Goal: Information Seeking & Learning: Learn about a topic

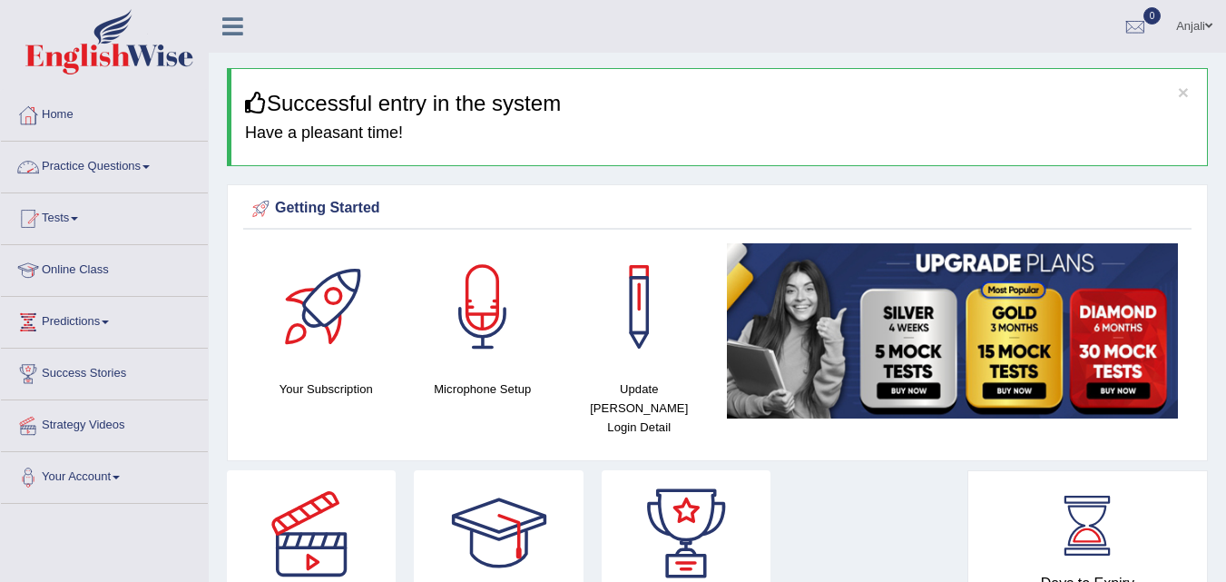
click at [98, 181] on link "Practice Questions" at bounding box center [104, 164] width 207 height 45
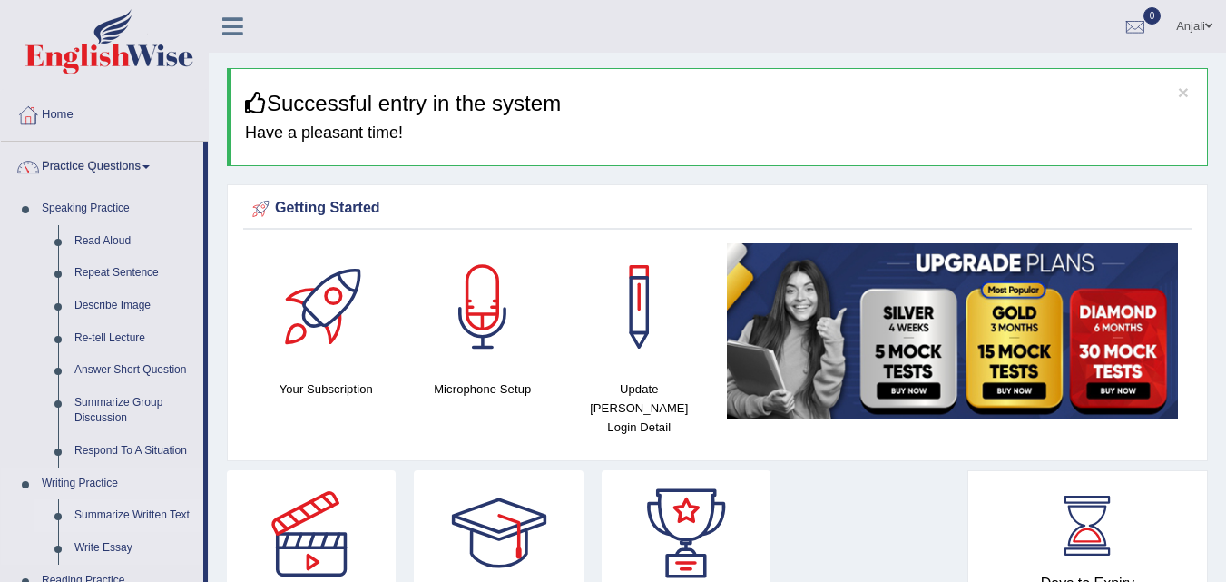
click at [140, 505] on link "Summarize Written Text" at bounding box center [134, 515] width 137 height 33
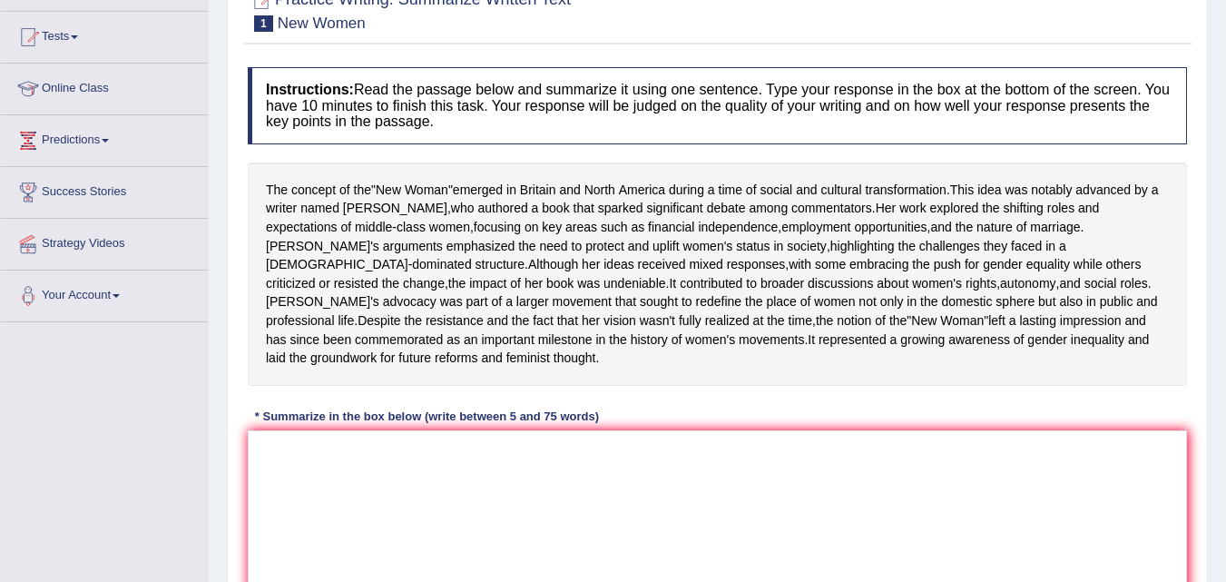
scroll to position [182, 0]
paste textarea "The passage outlines (main idea), explaining that (point 1orbackground), and fu…"
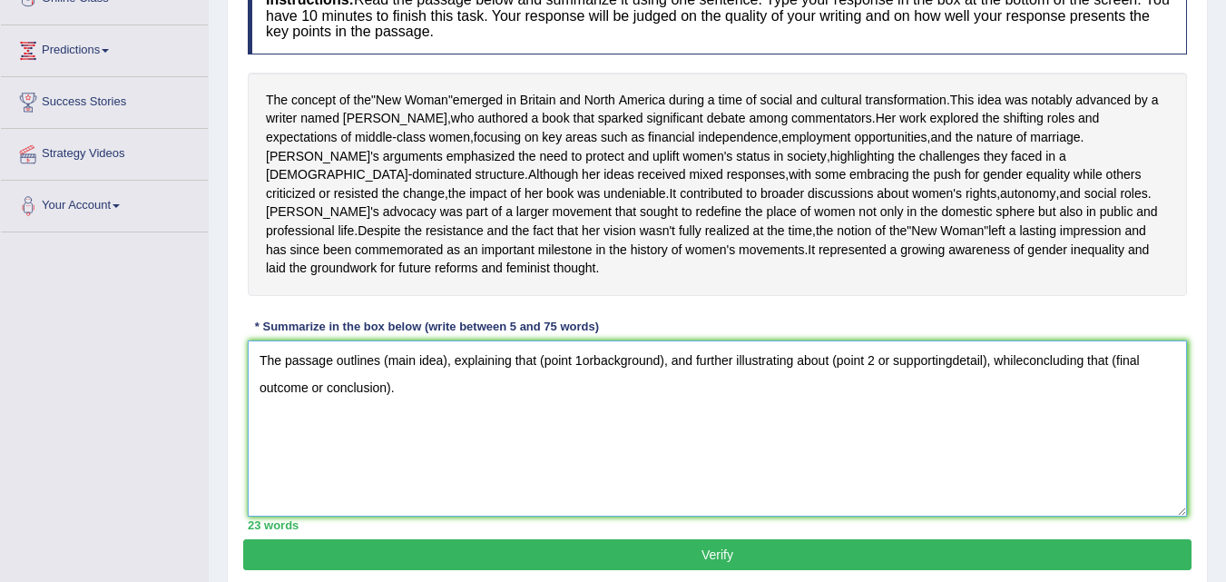
scroll to position [272, 0]
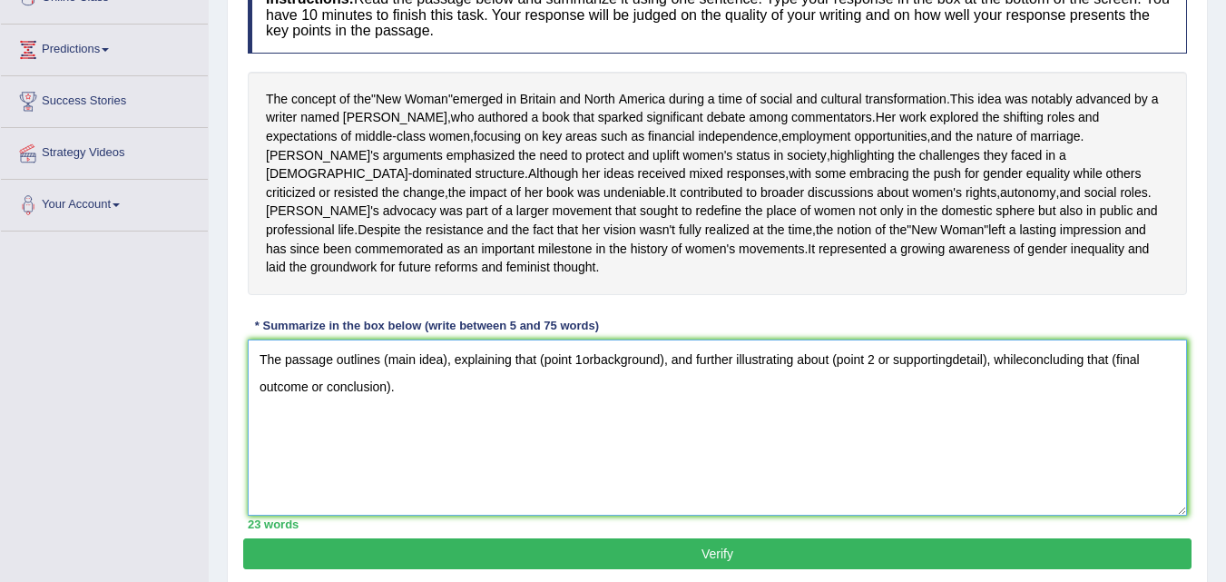
click at [443, 401] on textarea "The passage outlines (main idea), explaining that (point 1orbackground), and fu…" at bounding box center [717, 427] width 939 height 176
click at [448, 398] on textarea "The passage outlines (main idea), explaining that (point 1orbackground), and fu…" at bounding box center [717, 427] width 939 height 176
click at [951, 399] on textarea "The passage outlines new woman which emerged during time f social transformatio…" at bounding box center [717, 427] width 939 height 176
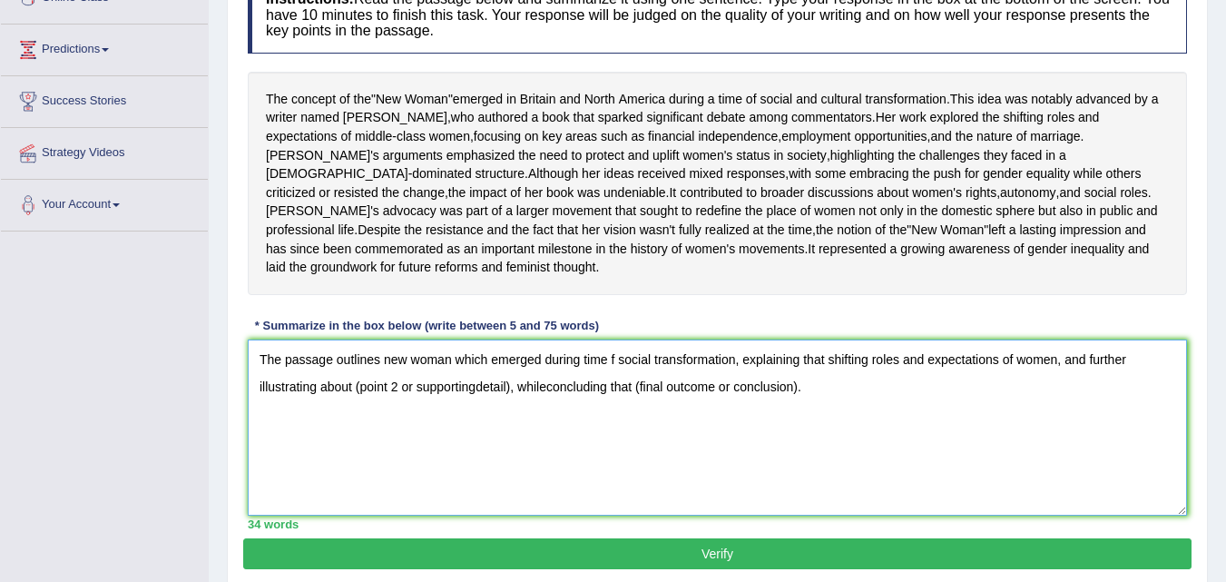
click at [509, 424] on textarea "The passage outlines new woman which emerged during time f social transformatio…" at bounding box center [717, 427] width 939 height 176
click at [536, 425] on textarea "The passage outlines new woman which emerged during time f social transformatio…" at bounding box center [717, 427] width 939 height 176
click at [598, 427] on textarea "The passage outlines new woman which emerged during time f social transformatio…" at bounding box center [717, 427] width 939 height 176
click at [611, 396] on textarea "The passage outlines new woman which emerged during time f social transformatio…" at bounding box center [717, 427] width 939 height 176
click at [660, 427] on textarea "The passage outlines new woman which emerged during time of social transformati…" at bounding box center [717, 427] width 939 height 176
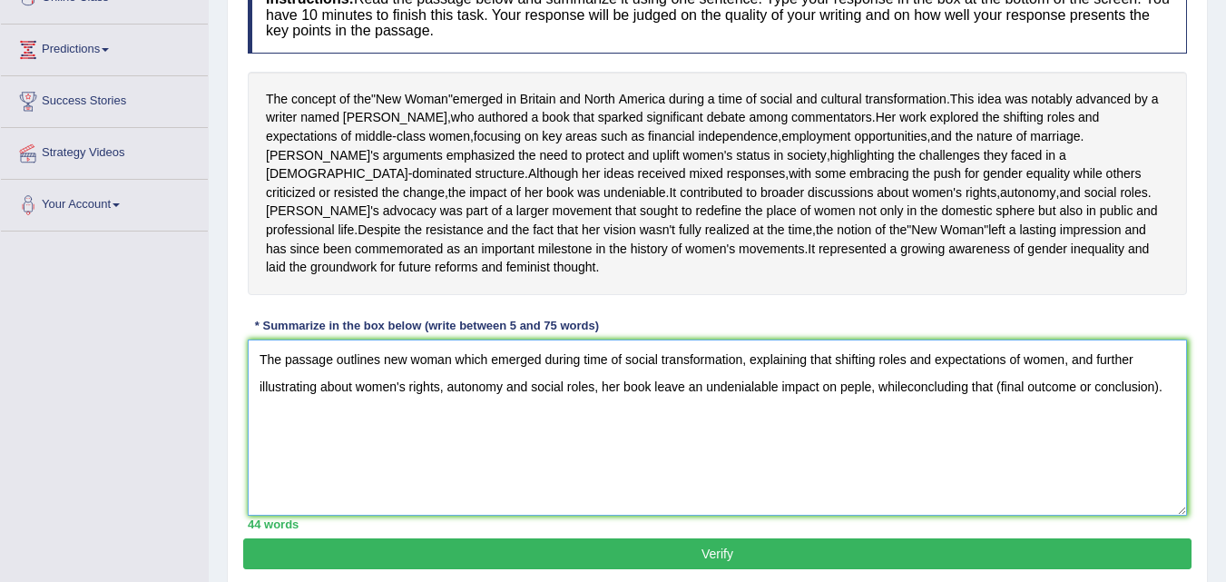
click at [1158, 426] on textarea "The passage outlines new woman which emerged during time of social transformati…" at bounding box center [717, 427] width 939 height 176
click at [907, 424] on textarea "The passage outlines new woman which emerged during time of social transformati…" at bounding box center [717, 427] width 939 height 176
click at [996, 428] on textarea "The passage outlines new woman which emerged during time of social transformati…" at bounding box center [717, 427] width 939 height 176
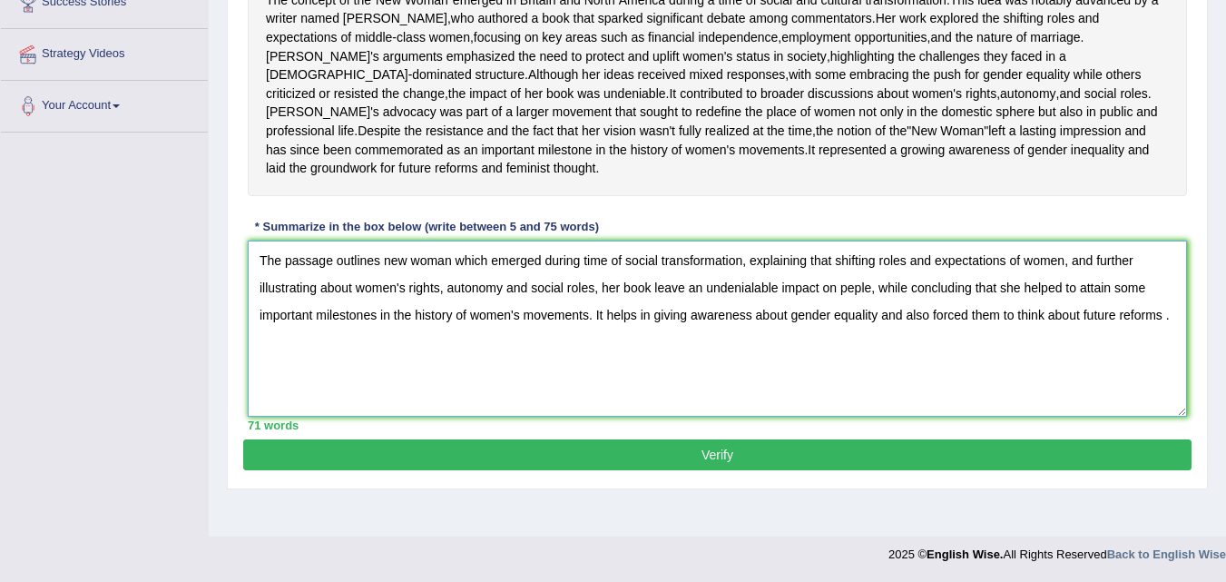
type textarea "The passage outlines new woman which emerged during time of social transformati…"
click at [705, 470] on button "Verify" at bounding box center [717, 454] width 948 height 31
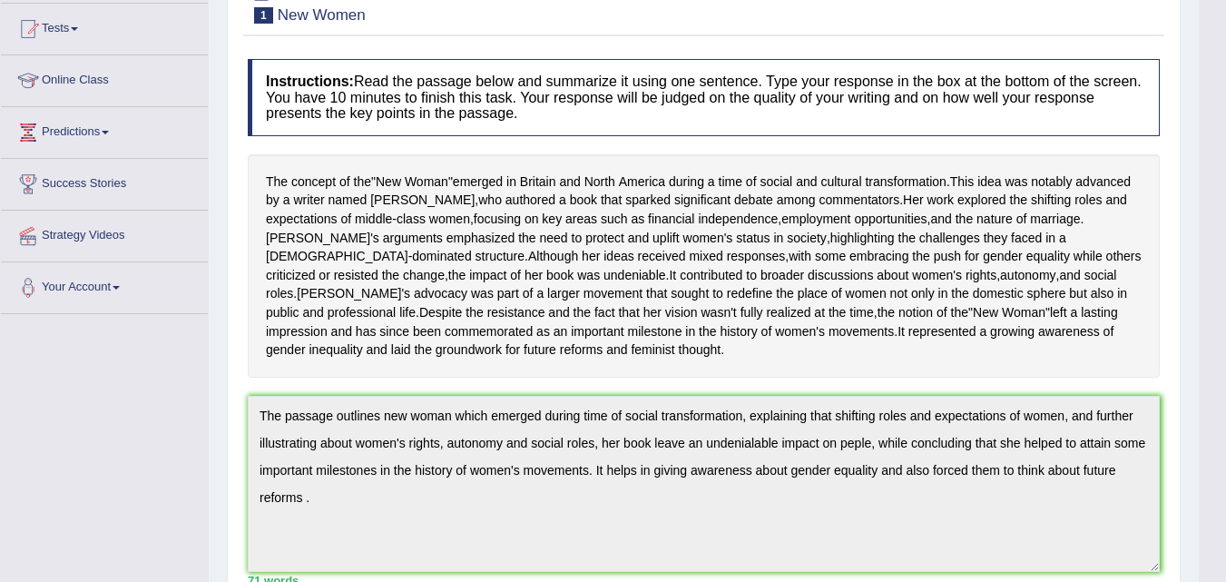
scroll to position [182, 0]
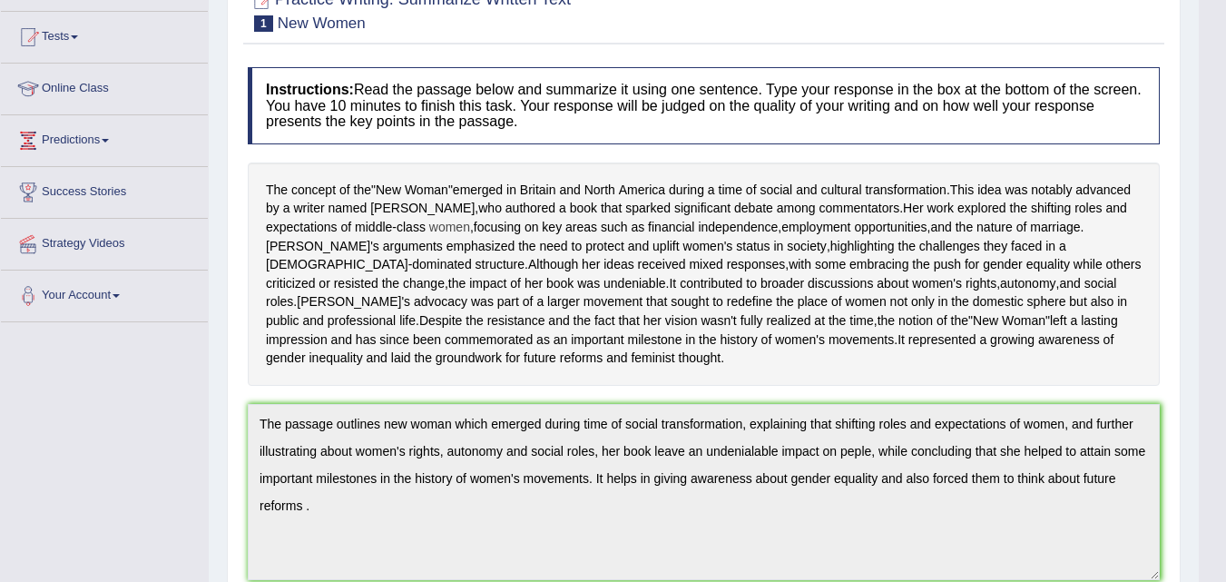
drag, startPoint x: 270, startPoint y: 187, endPoint x: 349, endPoint y: 207, distance: 82.3
click at [360, 223] on div "The concept of the " New Woman " emerged in Britain and North America during a …" at bounding box center [704, 273] width 912 height 223
click at [289, 184] on div "The concept of the " New Woman " emerged in Britain and North America during a …" at bounding box center [704, 273] width 912 height 223
click at [285, 192] on span "The" at bounding box center [277, 190] width 22 height 19
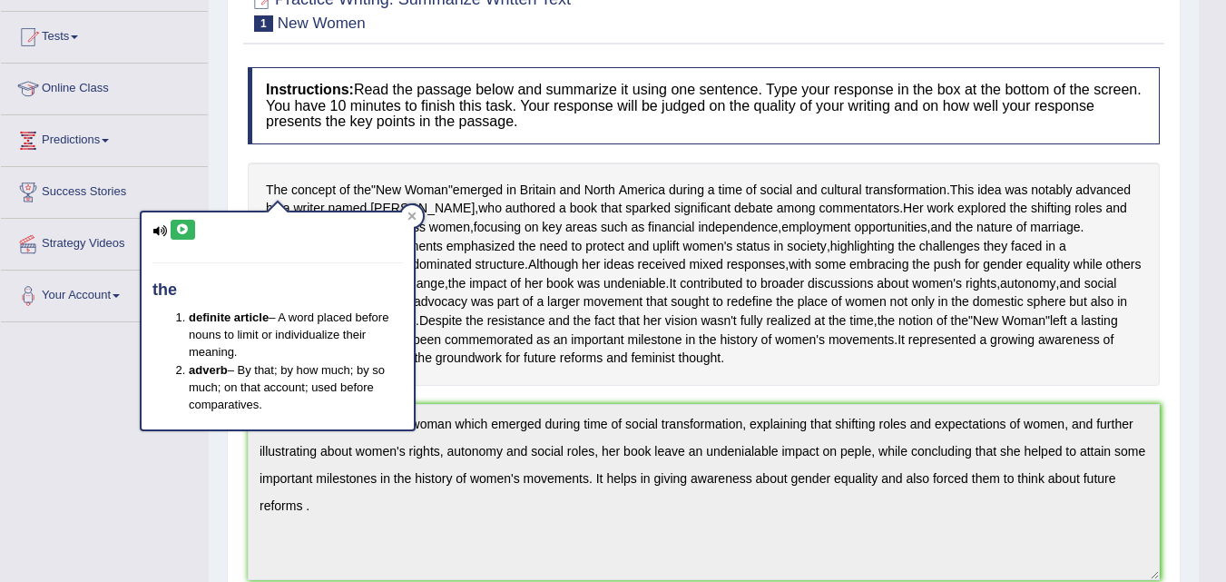
click at [153, 223] on div "the definite article – A word placed before nouns to limit or individualize the…" at bounding box center [278, 320] width 272 height 216
click at [156, 227] on icon at bounding box center [159, 231] width 15 height 12
click at [411, 219] on icon at bounding box center [411, 215] width 9 height 9
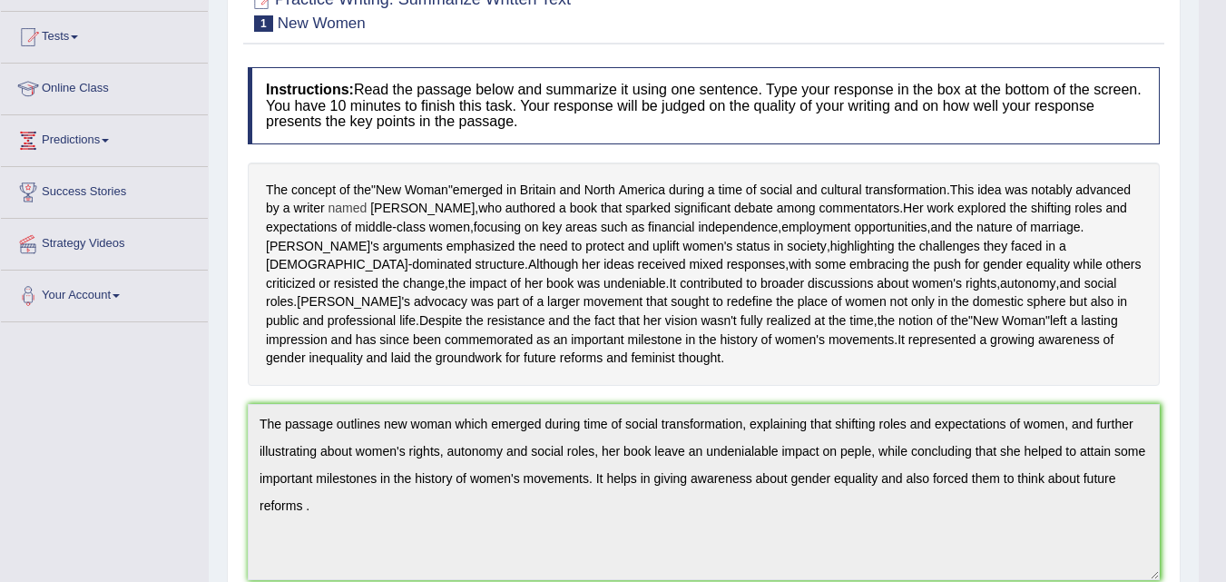
drag, startPoint x: 274, startPoint y: 184, endPoint x: 341, endPoint y: 216, distance: 74.3
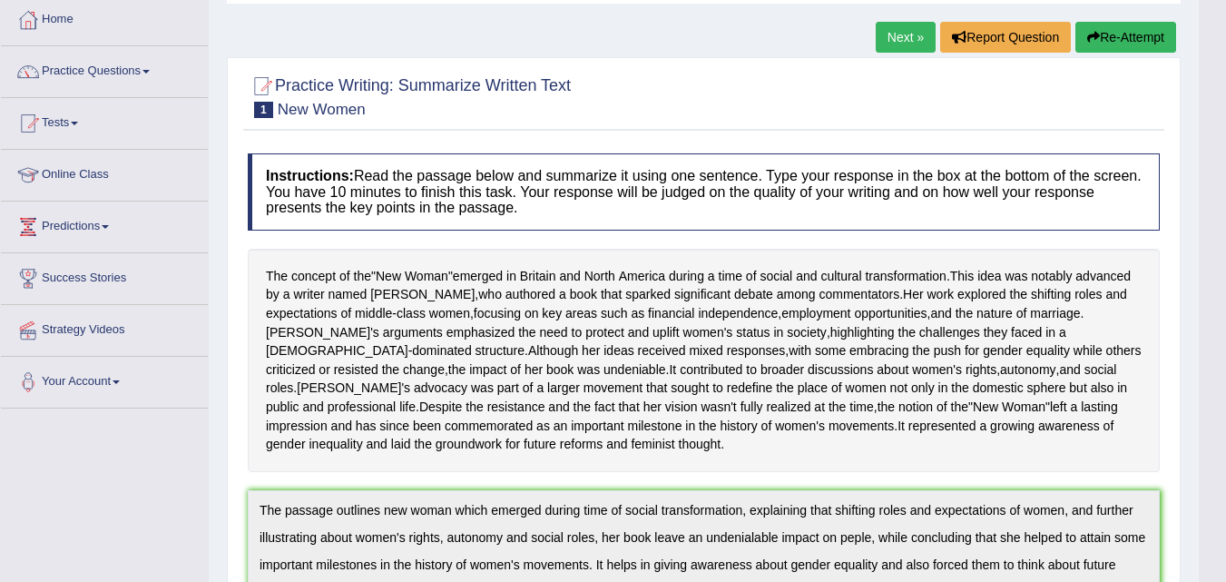
scroll to position [91, 0]
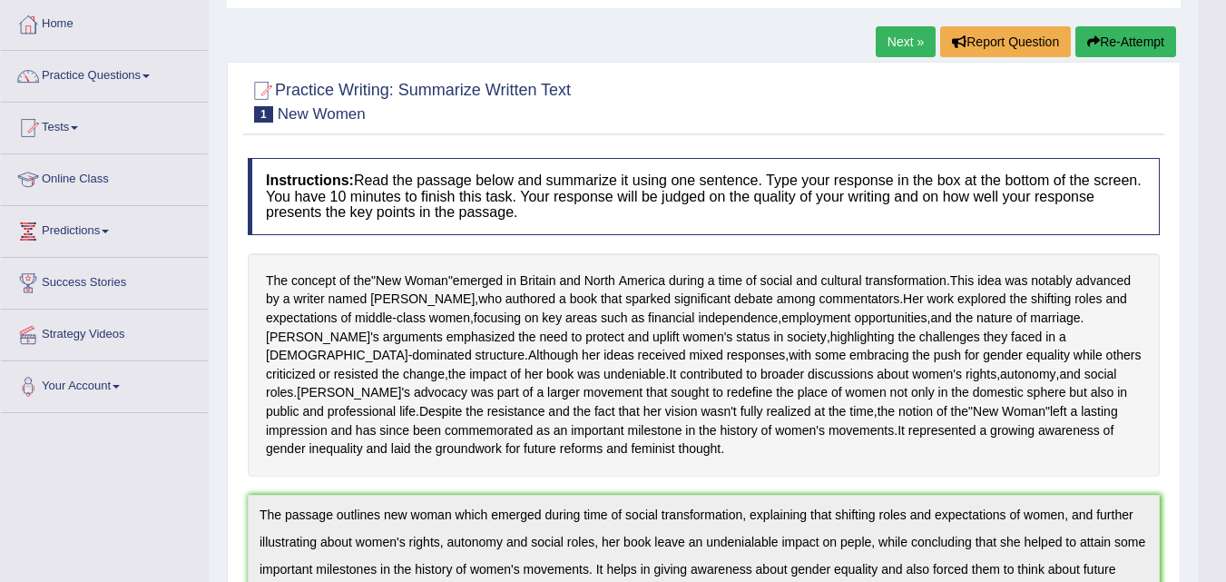
click at [1135, 35] on button "Re-Attempt" at bounding box center [1125, 41] width 101 height 31
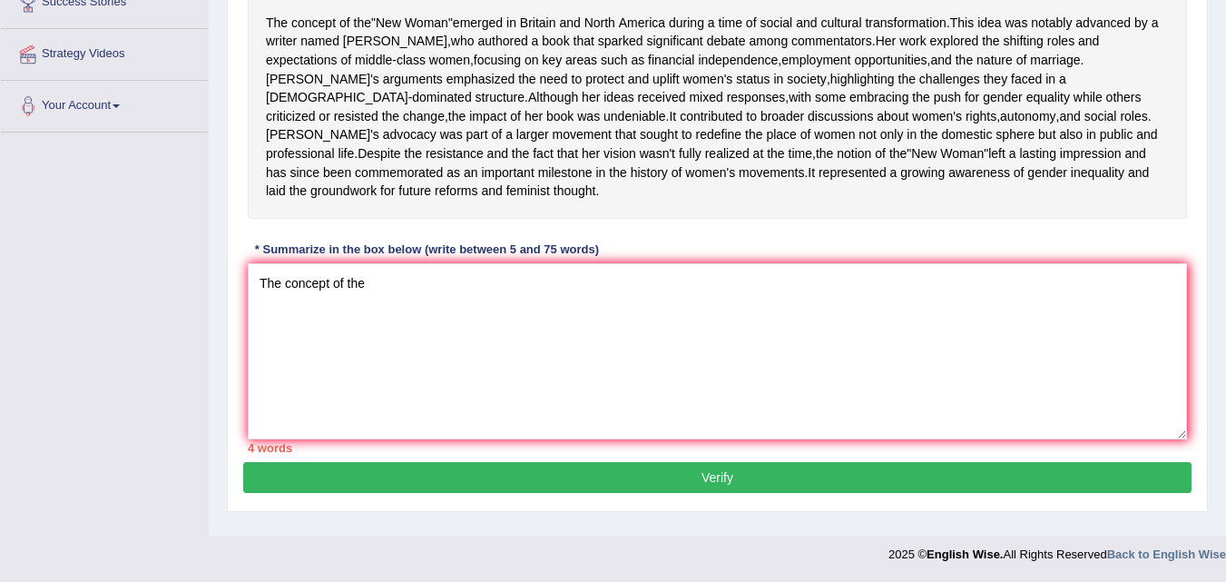
scroll to position [308, 0]
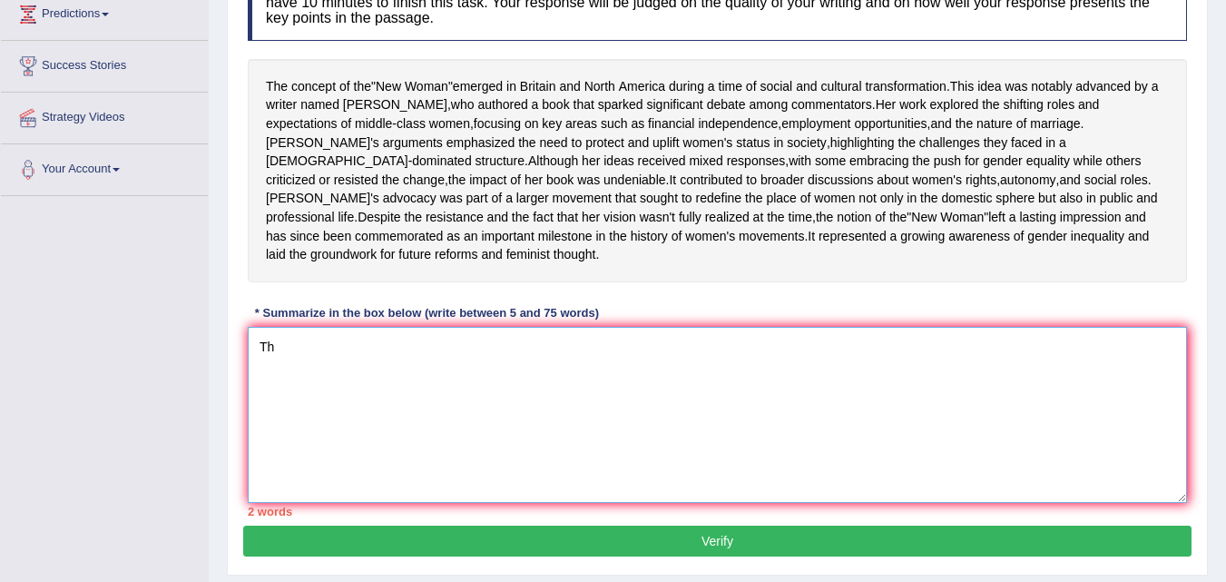
type textarea "T"
paste textarea "The concept of the “New Woman” emerged in Britain and North America, promoted b…"
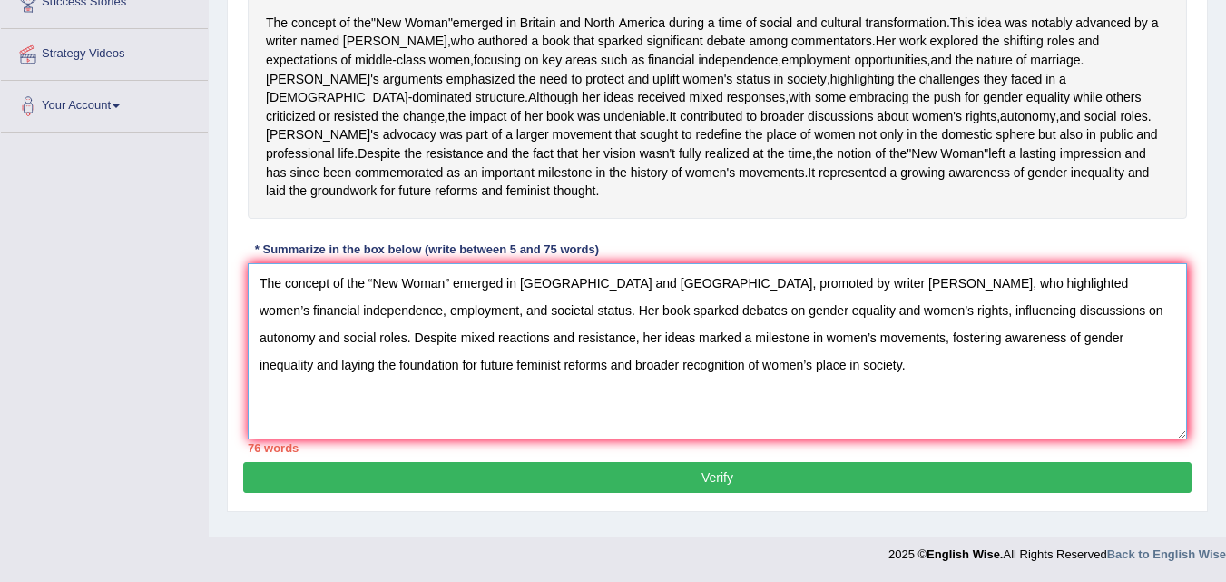
scroll to position [398, 0]
click at [819, 322] on textarea "The concept of the “New Woman” emerged in Britain and North America, promoted b…" at bounding box center [717, 351] width 939 height 176
click at [823, 326] on textarea "The concept of the “New Woman” emerged in Britain and North America, promoted b…" at bounding box center [717, 351] width 939 height 176
click at [461, 347] on textarea "The concept of the “New Woman” emerged in Britain and North America, promoted b…" at bounding box center [717, 351] width 939 height 176
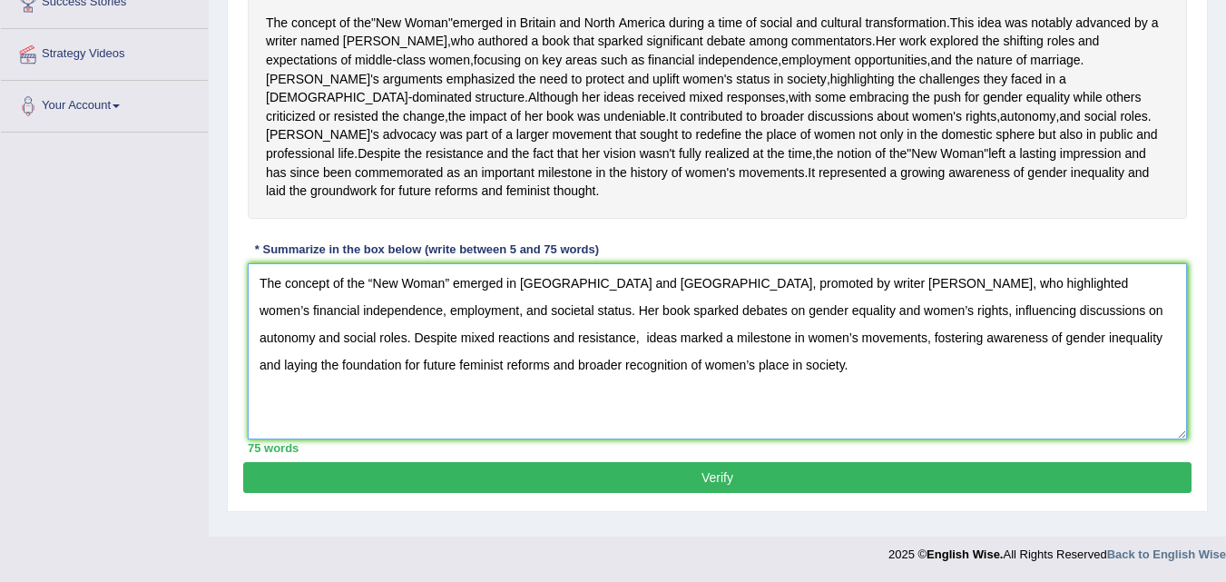
type textarea "The concept of the “New Woman” emerged in [GEOGRAPHIC_DATA] and [GEOGRAPHIC_DAT…"
click at [614, 481] on button "Verify" at bounding box center [717, 477] width 948 height 31
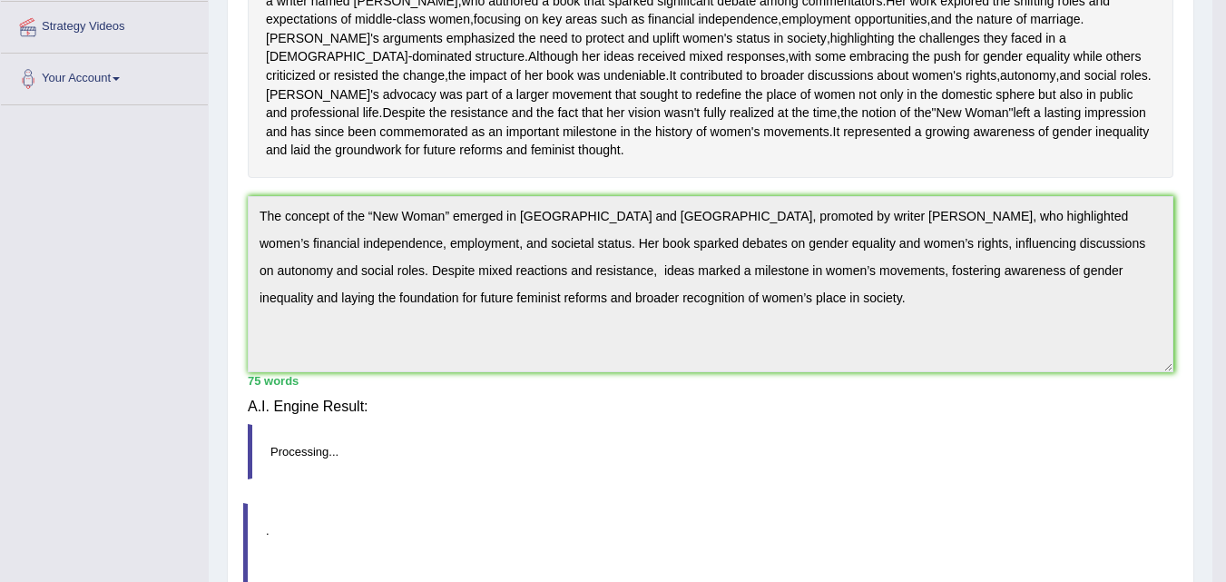
scroll to position [374, 0]
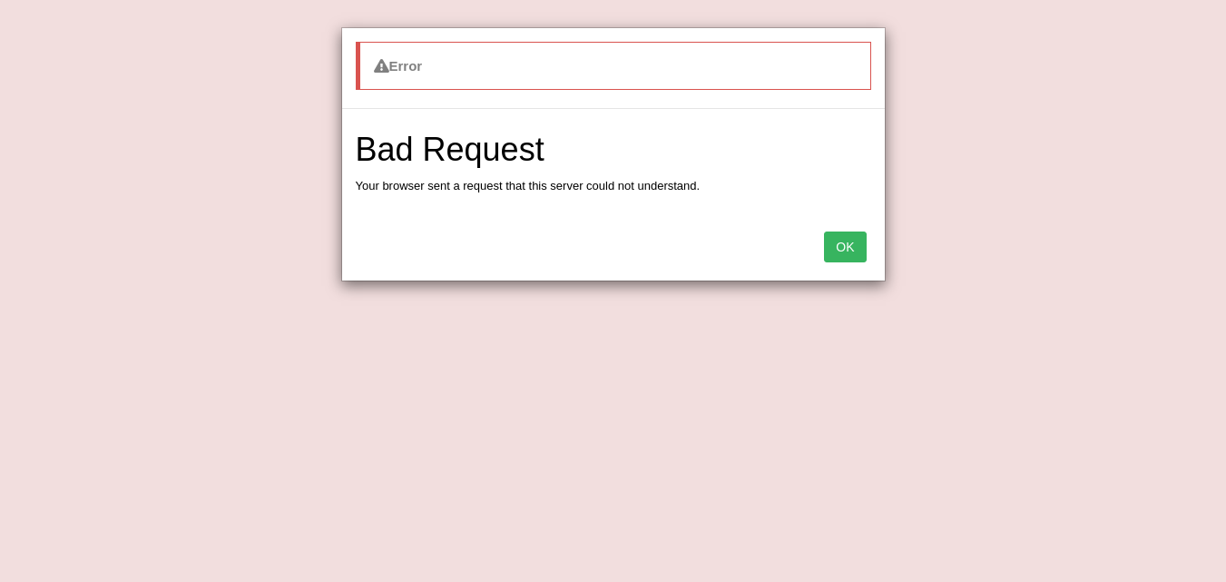
click at [846, 248] on button "OK" at bounding box center [845, 246] width 42 height 31
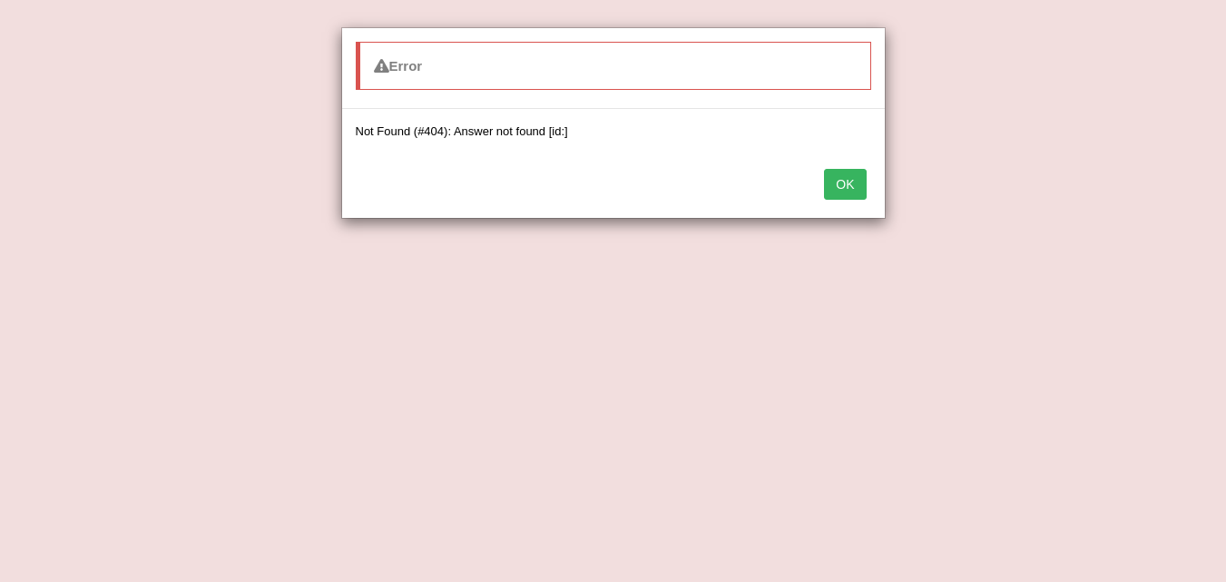
click at [853, 184] on button "OK" at bounding box center [845, 184] width 42 height 31
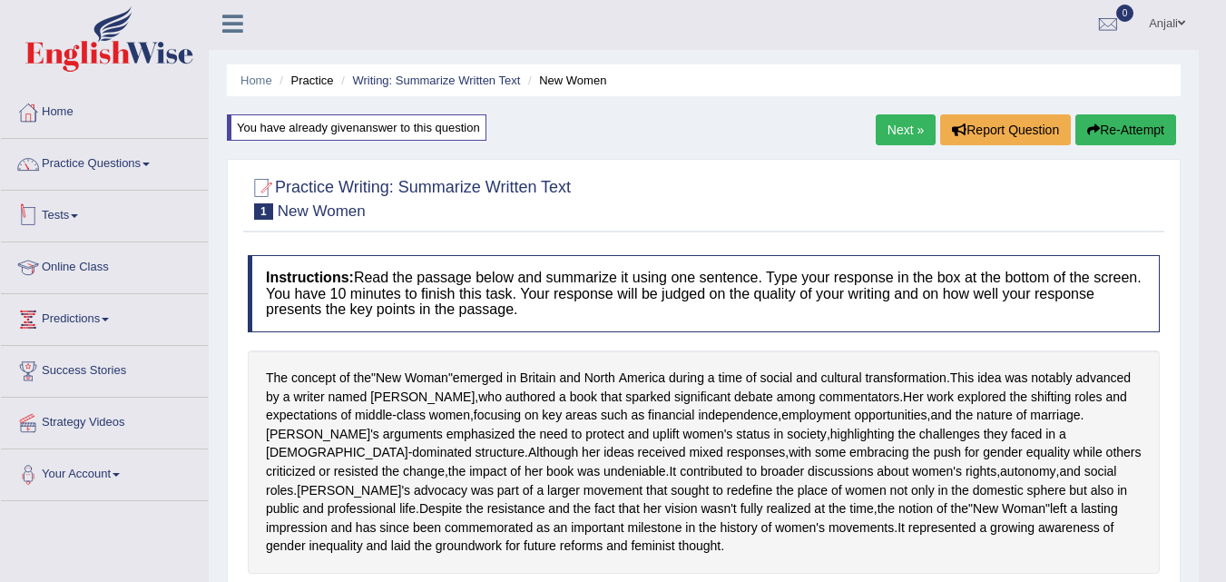
scroll to position [0, 0]
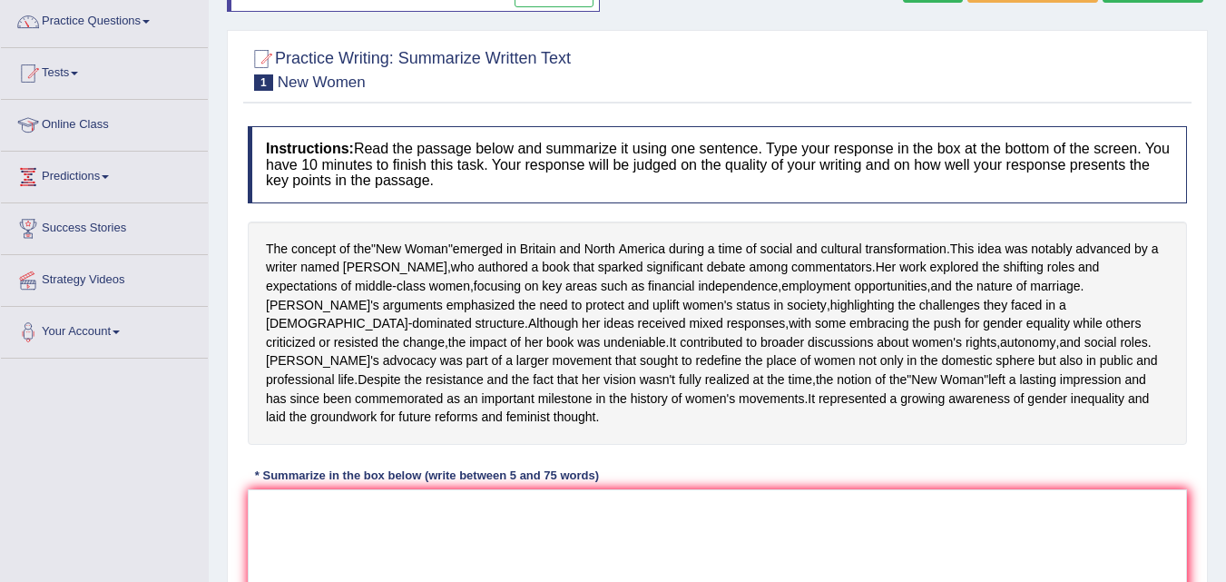
scroll to position [363, 0]
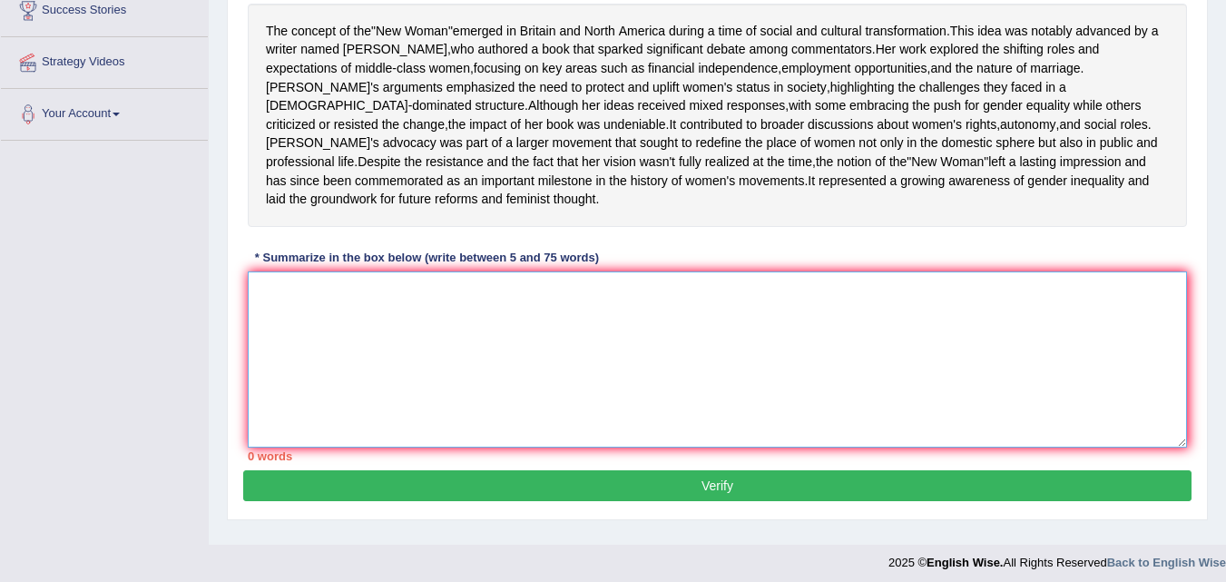
paste textarea "The concept of the “New Woman” emerged in [GEOGRAPHIC_DATA] and [GEOGRAPHIC_DAT…"
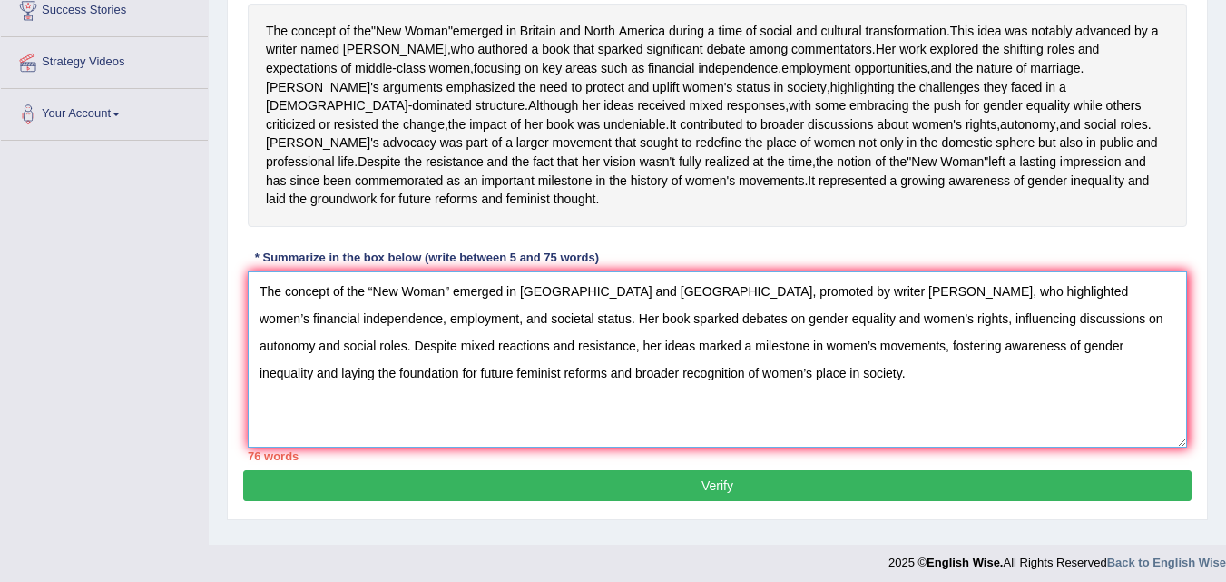
click at [461, 386] on textarea "The concept of the “New Woman” emerged in [GEOGRAPHIC_DATA] and [GEOGRAPHIC_DAT…" at bounding box center [717, 359] width 939 height 176
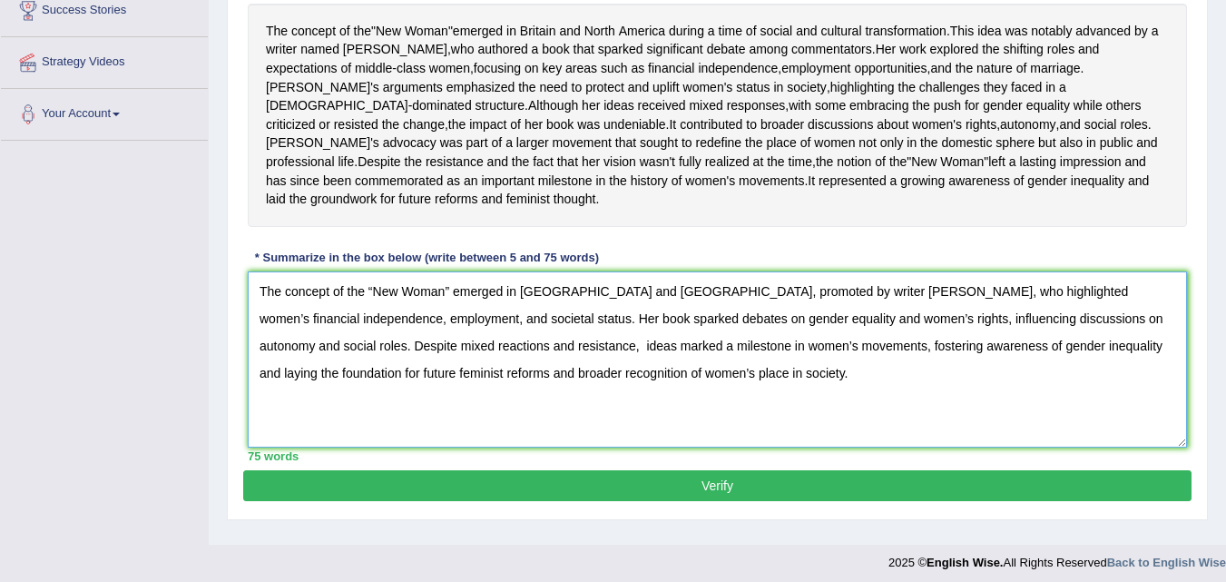
type textarea "The concept of the “New Woman” emerged in [GEOGRAPHIC_DATA] and [GEOGRAPHIC_DAT…"
click at [644, 501] on button "Verify" at bounding box center [717, 485] width 948 height 31
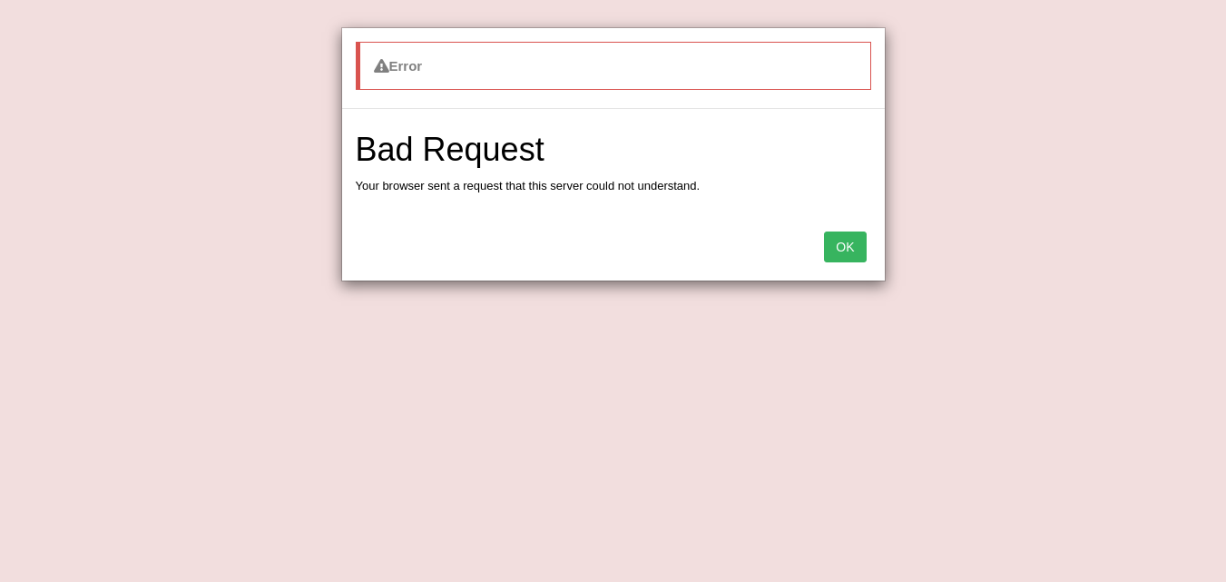
click at [829, 249] on button "OK" at bounding box center [845, 246] width 42 height 31
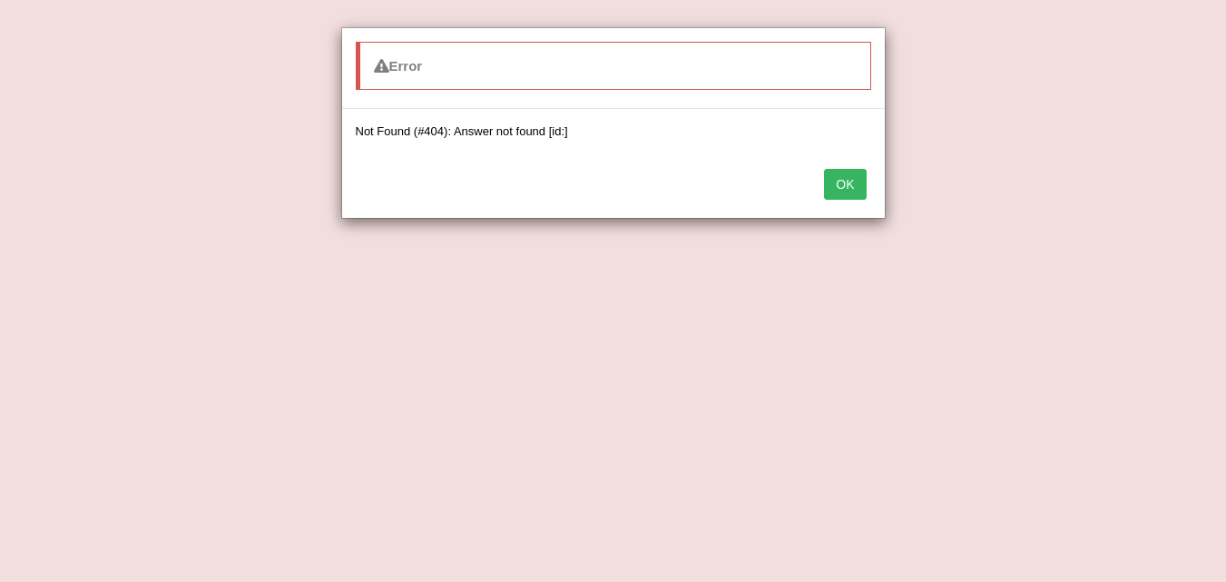
click at [849, 176] on button "OK" at bounding box center [845, 184] width 42 height 31
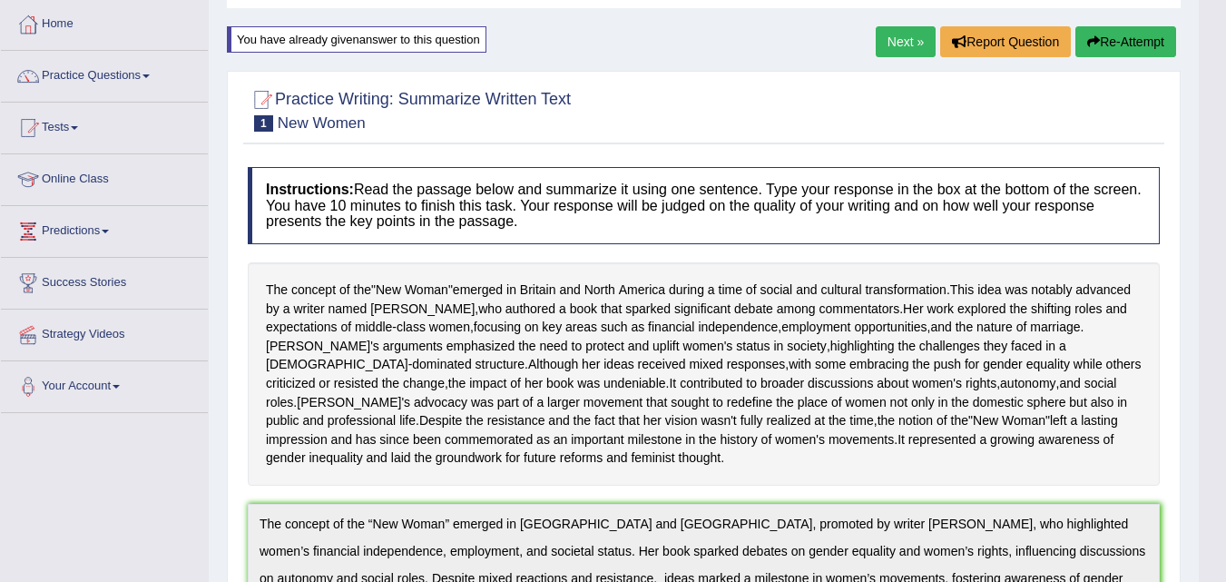
scroll to position [0, 0]
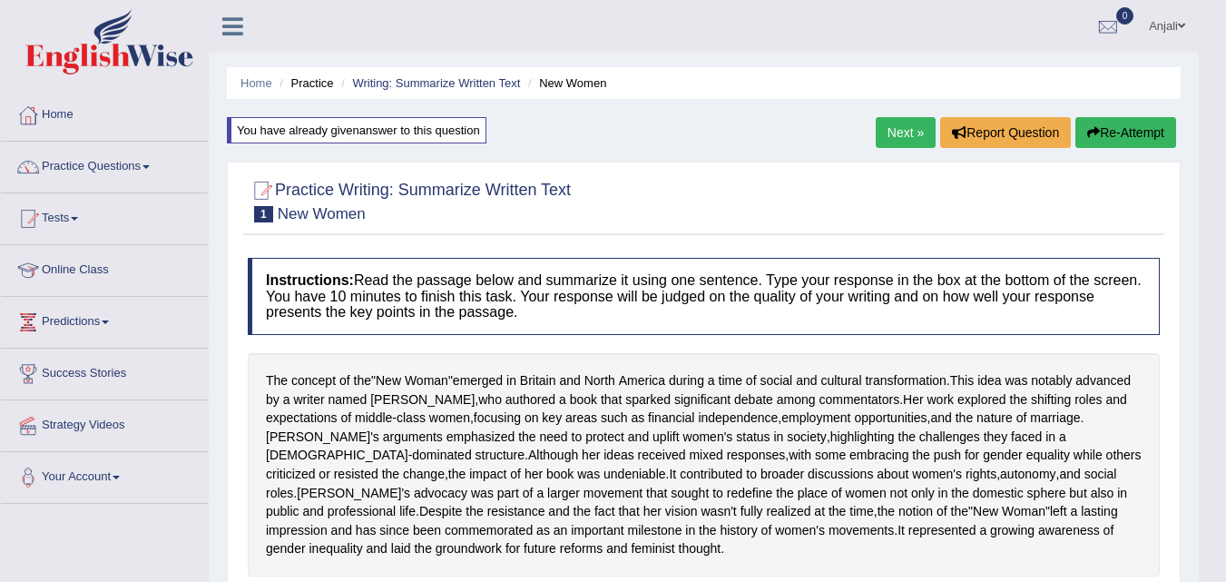
click at [1117, 126] on button "Re-Attempt" at bounding box center [1125, 132] width 101 height 31
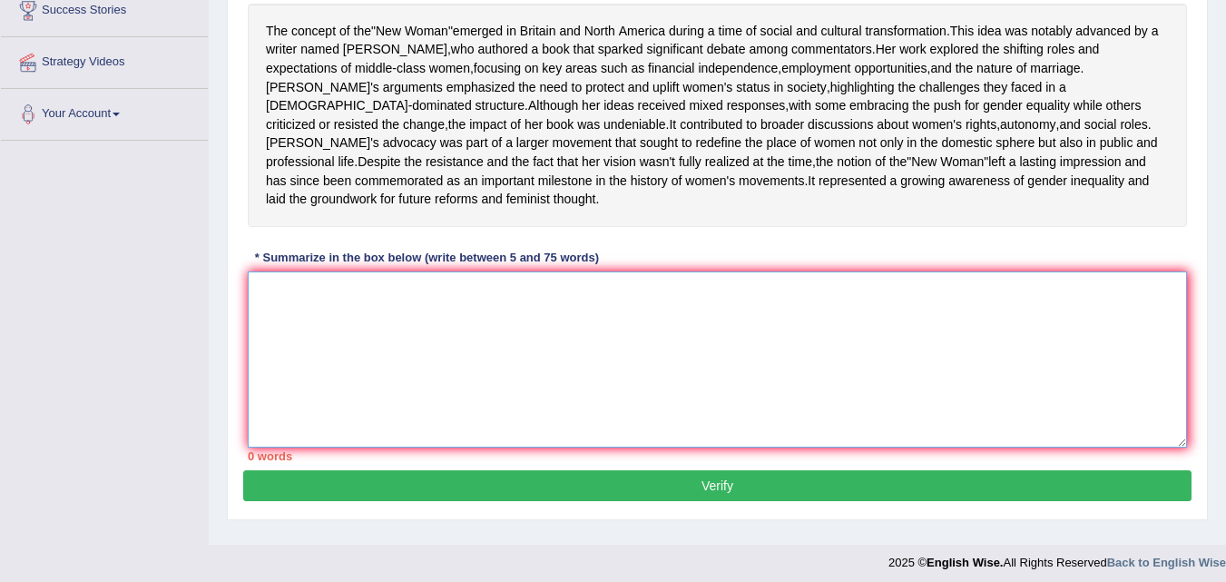
click at [551, 397] on textarea at bounding box center [717, 359] width 939 height 176
click at [531, 369] on textarea at bounding box center [717, 359] width 939 height 176
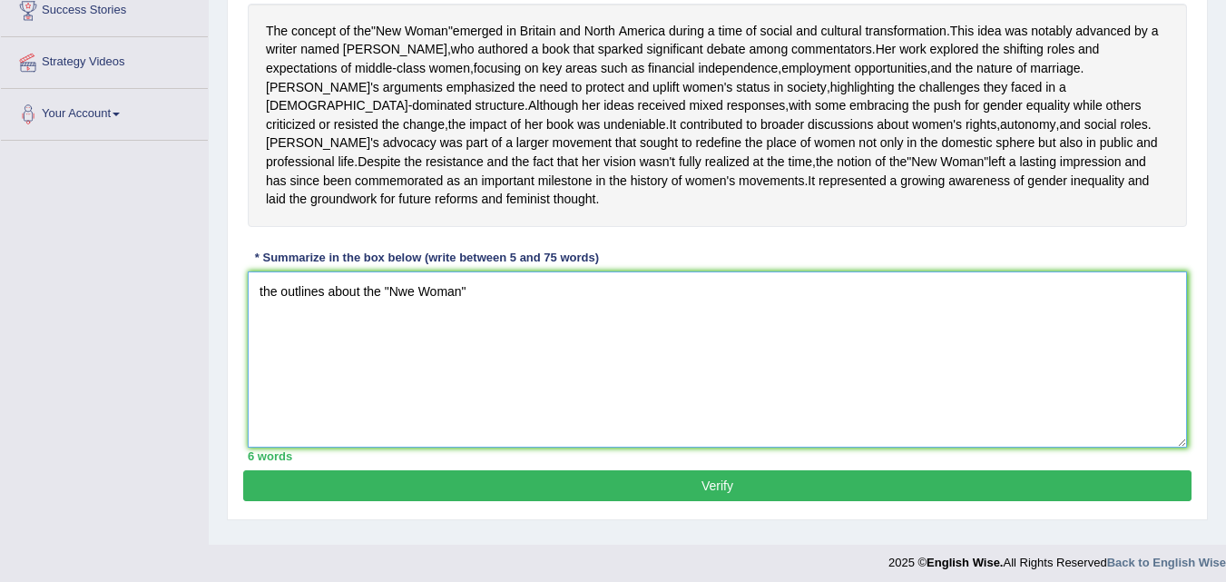
drag, startPoint x: 278, startPoint y: 332, endPoint x: 307, endPoint y: 342, distance: 30.7
click at [279, 332] on textarea "the outlines about the "Nwe Woman"" at bounding box center [717, 359] width 939 height 176
click at [262, 329] on textarea "the passage outlines about the "Nwe Woman"" at bounding box center [717, 359] width 939 height 176
click at [554, 335] on textarea "The passage outlines about the "Nwe Woman"" at bounding box center [717, 359] width 939 height 176
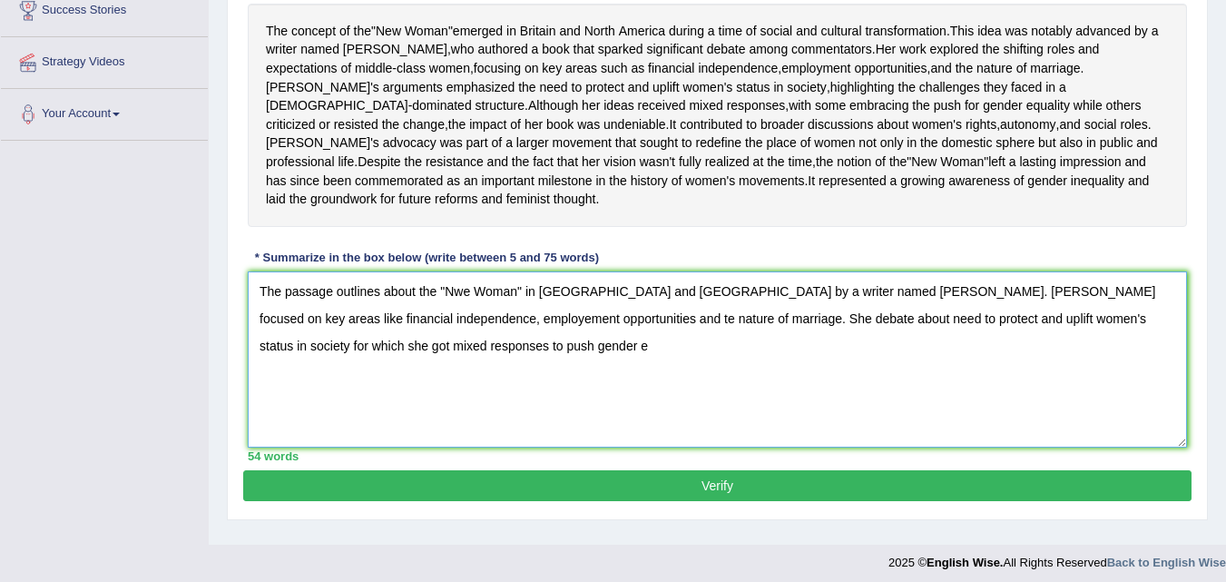
click at [553, 340] on textarea "The passage outlines about the "Nwe Woman" in Britian and North America by a wr…" at bounding box center [717, 359] width 939 height 176
click at [519, 399] on textarea "The passage outlines about the "Nwe Woman" in Britian and North America by a wr…" at bounding box center [717, 359] width 939 height 176
drag, startPoint x: 519, startPoint y: 380, endPoint x: 607, endPoint y: 408, distance: 92.4
click at [520, 382] on textarea "The passage outlines about the "Nwe Woman" in Britian and North America by a wr…" at bounding box center [717, 359] width 939 height 176
click at [529, 384] on textarea "The passage outlines about the "Nwe Woman" in Britian and North America by a wr…" at bounding box center [717, 359] width 939 height 176
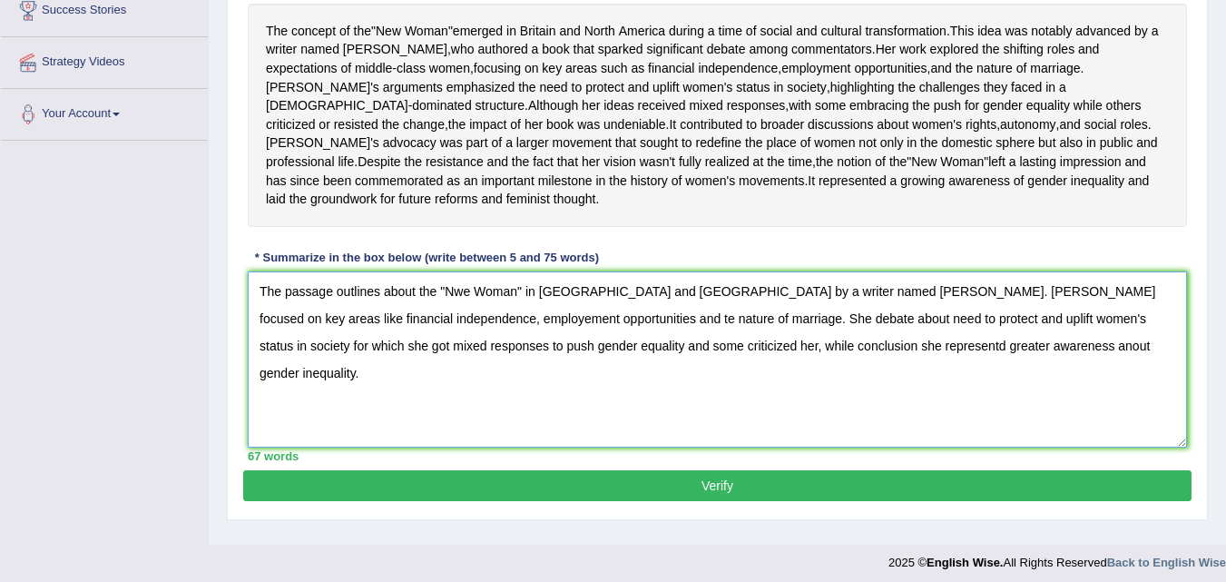
click at [614, 388] on textarea "The passage outlines about the "Nwe Woman" in Britian and North America by a wr…" at bounding box center [717, 359] width 939 height 176
click at [868, 385] on textarea "The passage outlines about the "Nwe Woman" in Britian and North America by a wr…" at bounding box center [717, 359] width 939 height 176
type textarea "The passage outlines about the "Nwe Woman" in Britian and North America by a wr…"
click at [884, 501] on button "Verify" at bounding box center [717, 485] width 948 height 31
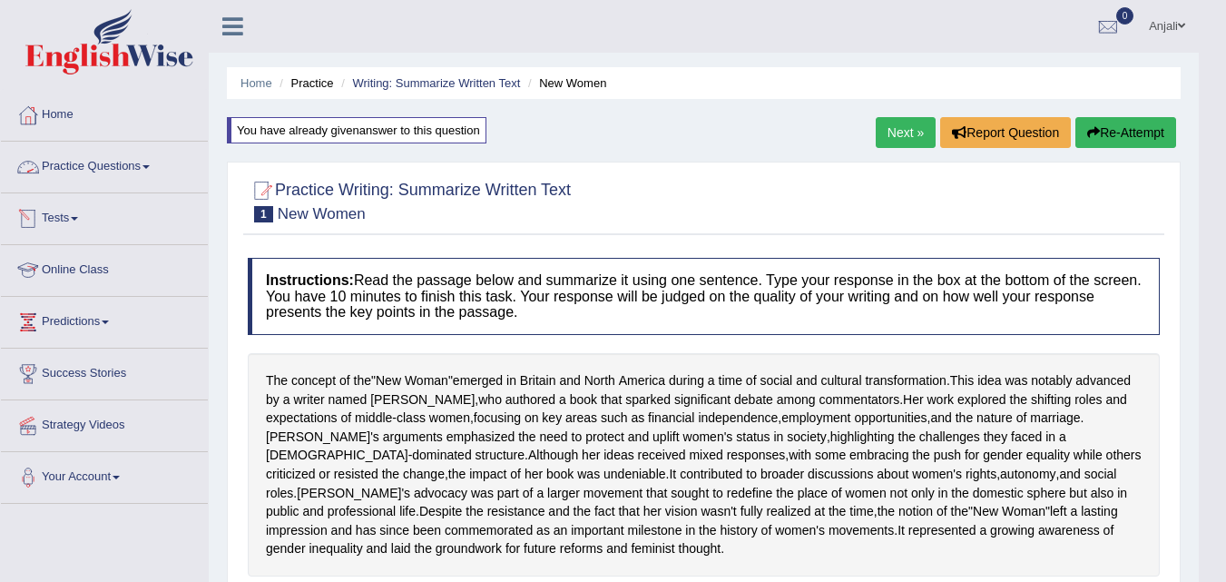
click at [94, 169] on link "Practice Questions" at bounding box center [104, 164] width 207 height 45
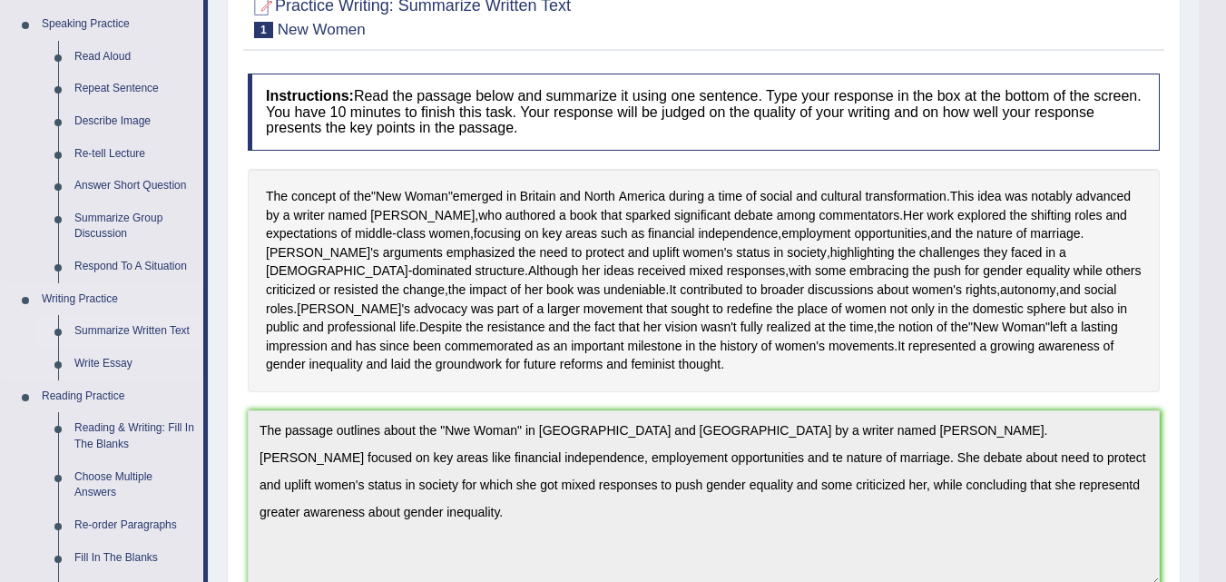
scroll to position [182, 0]
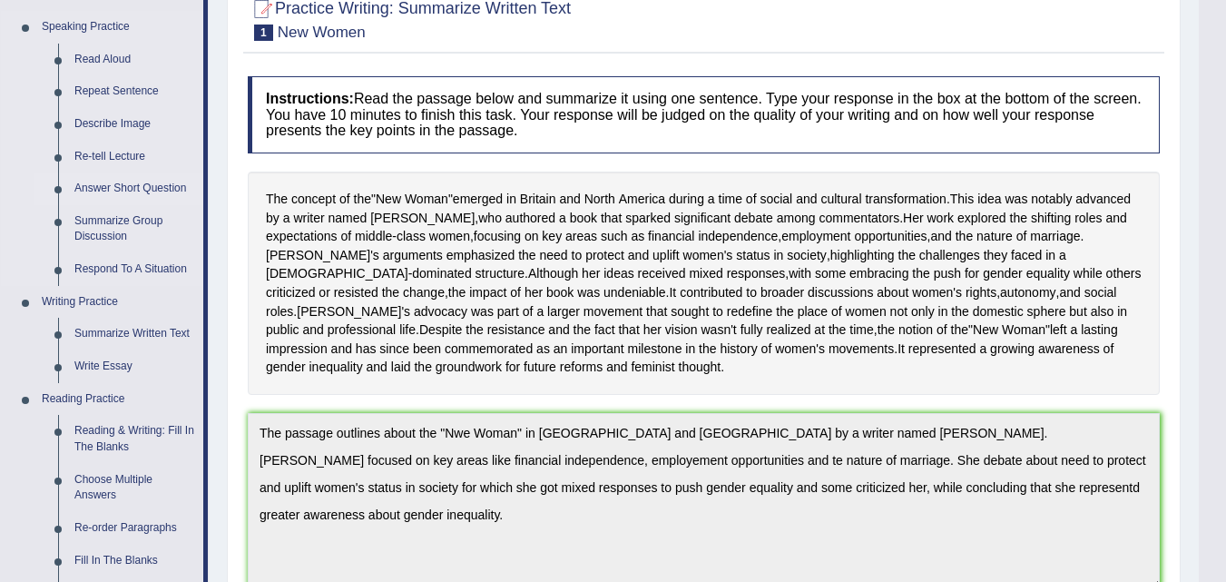
click at [133, 182] on link "Answer Short Question" at bounding box center [134, 188] width 137 height 33
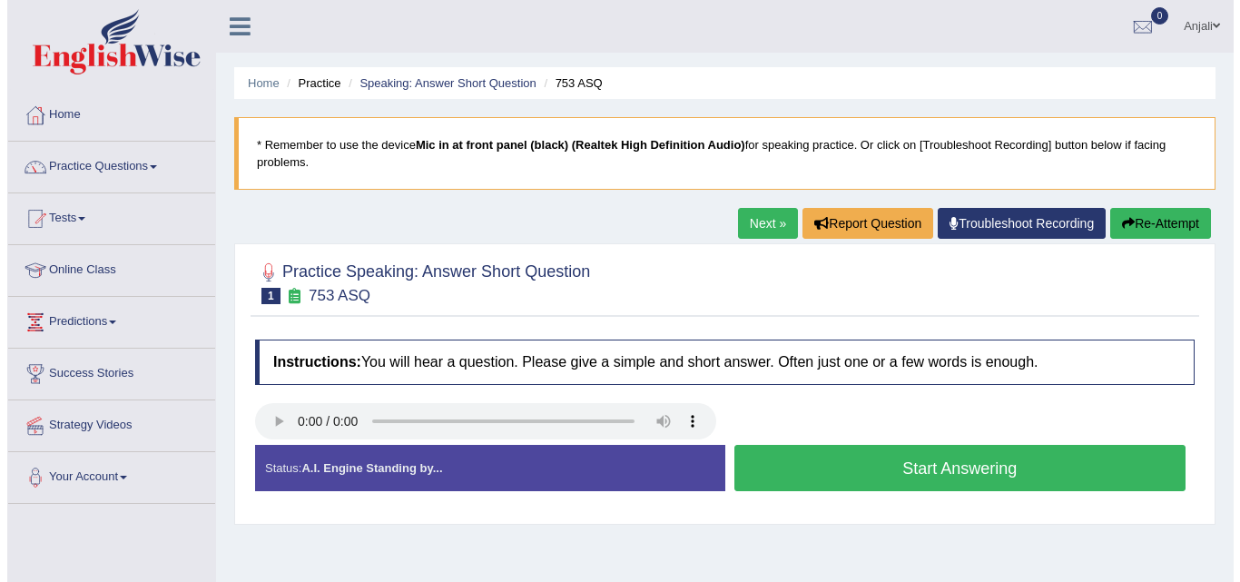
scroll to position [182, 0]
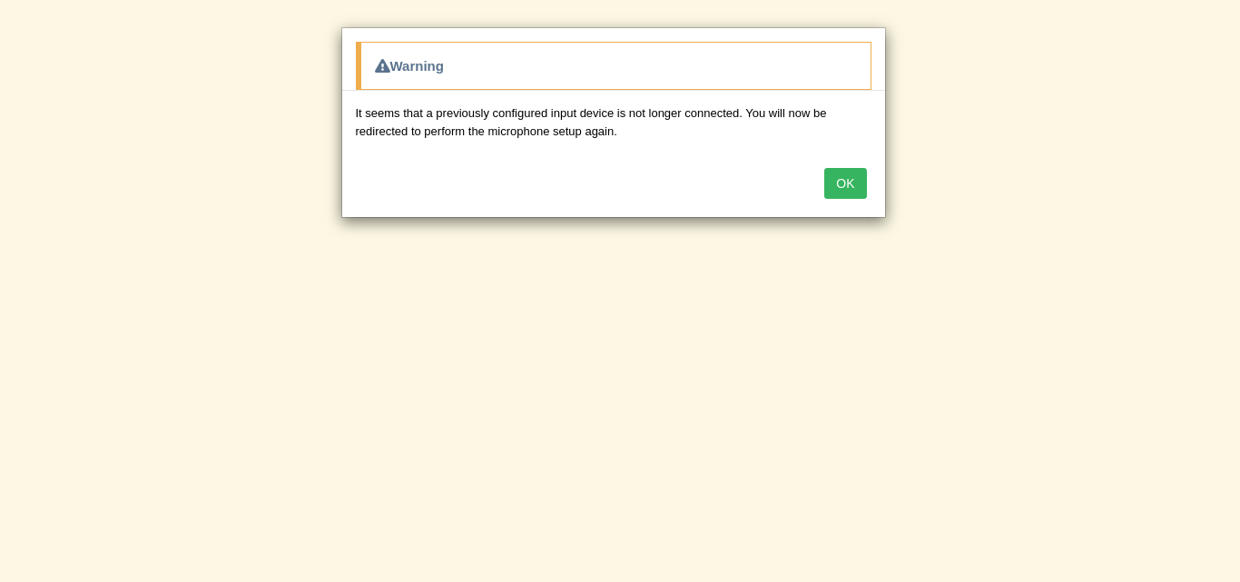
click at [841, 184] on button "OK" at bounding box center [845, 183] width 42 height 31
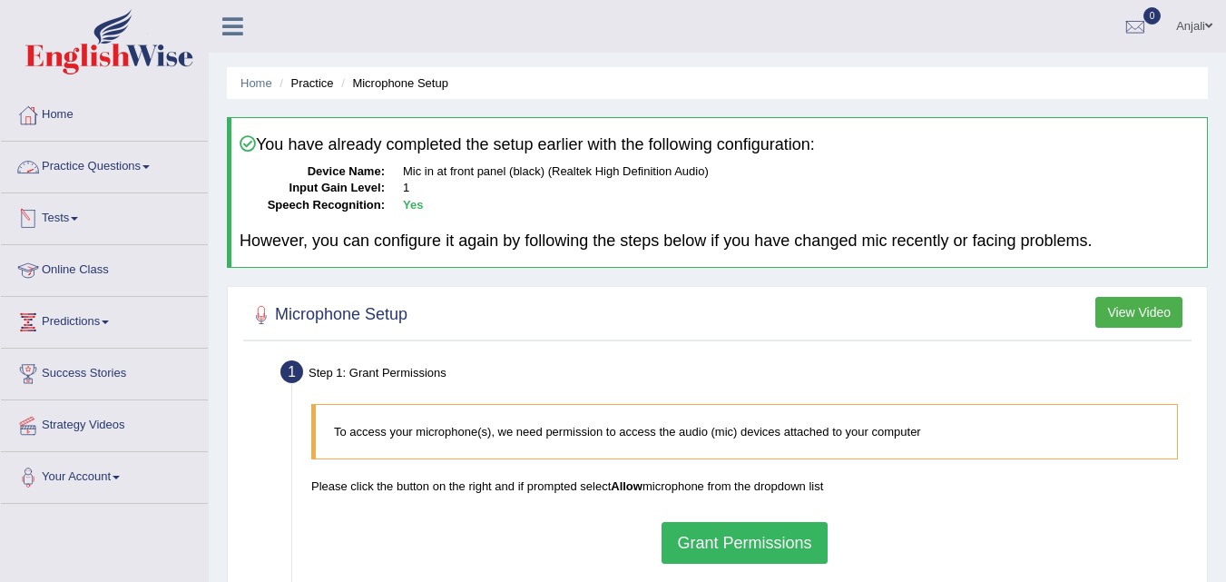
click at [159, 162] on link "Practice Questions" at bounding box center [104, 164] width 207 height 45
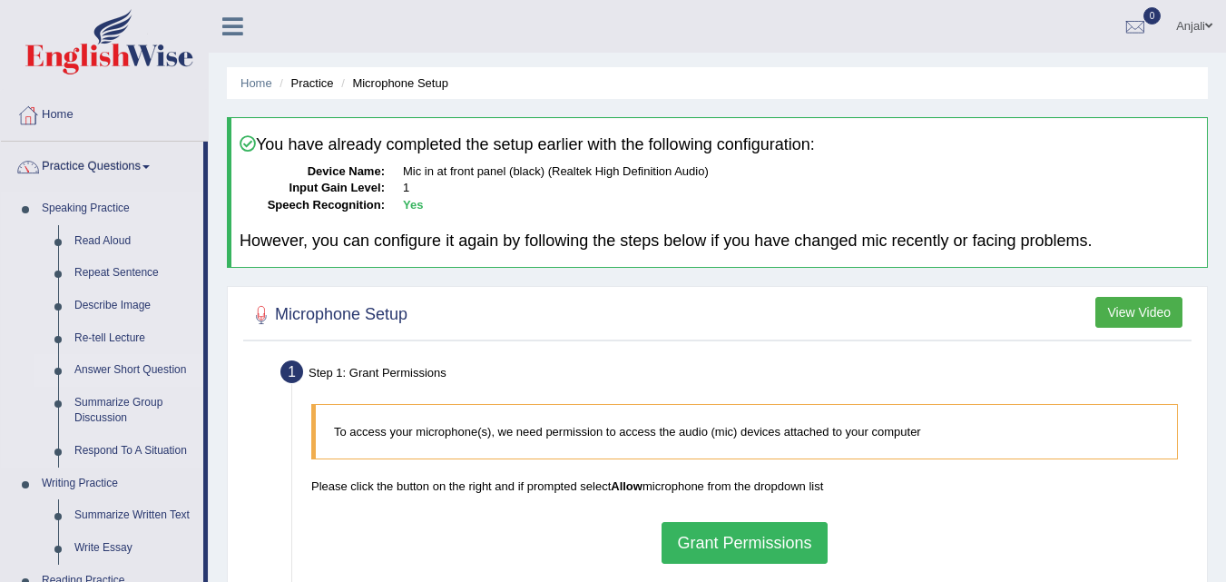
click at [119, 368] on link "Answer Short Question" at bounding box center [134, 370] width 137 height 33
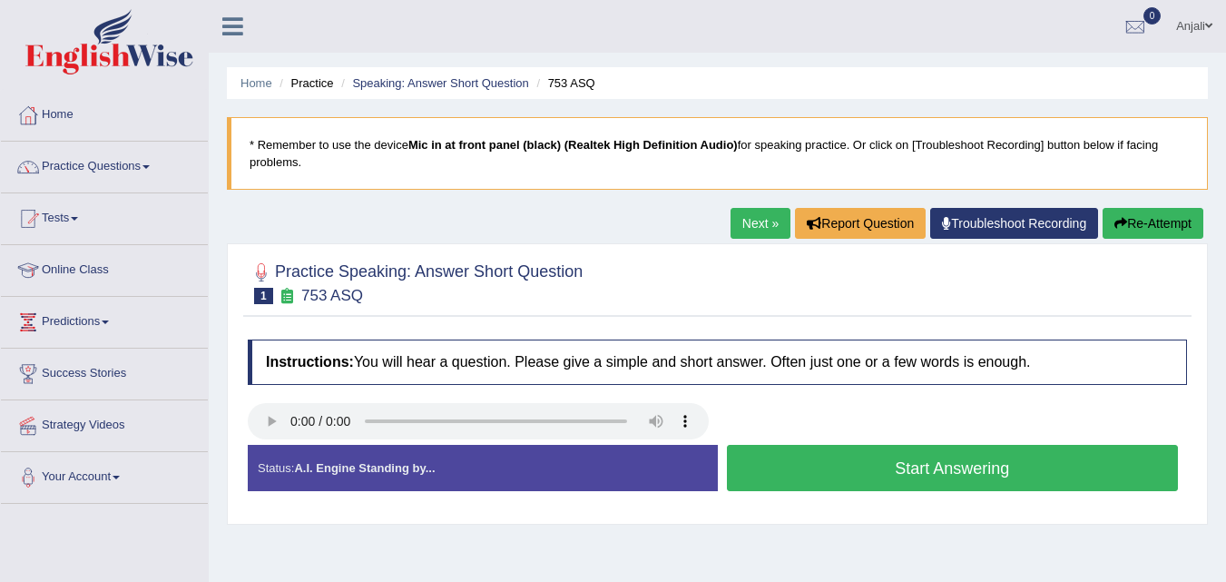
click at [1052, 473] on button "Start Answering" at bounding box center [953, 468] width 452 height 46
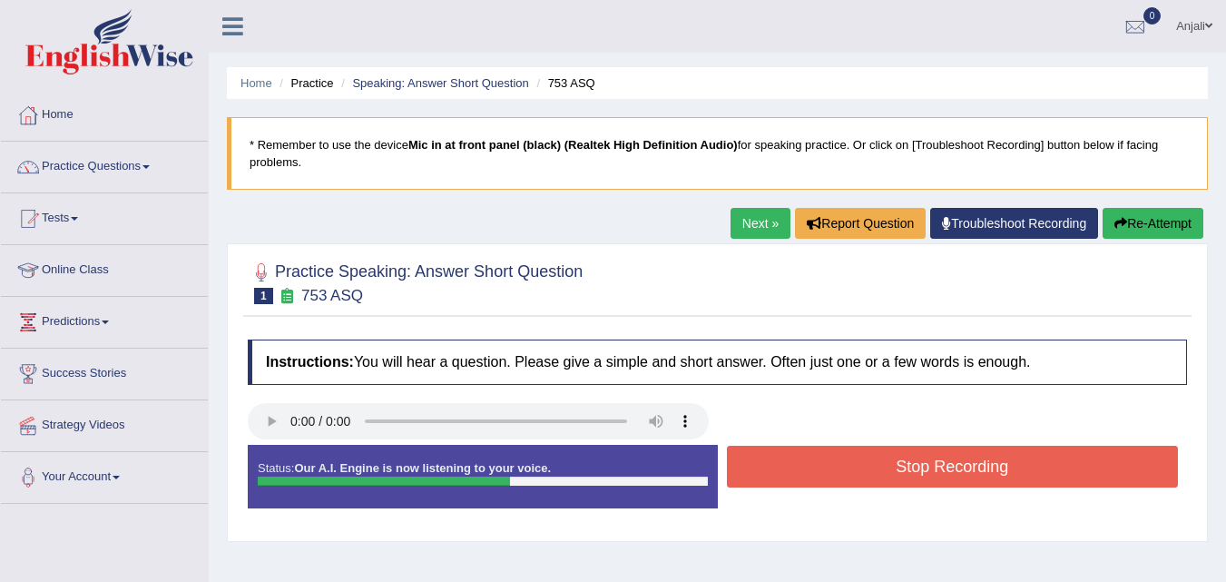
click at [930, 467] on button "Stop Recording" at bounding box center [953, 467] width 452 height 42
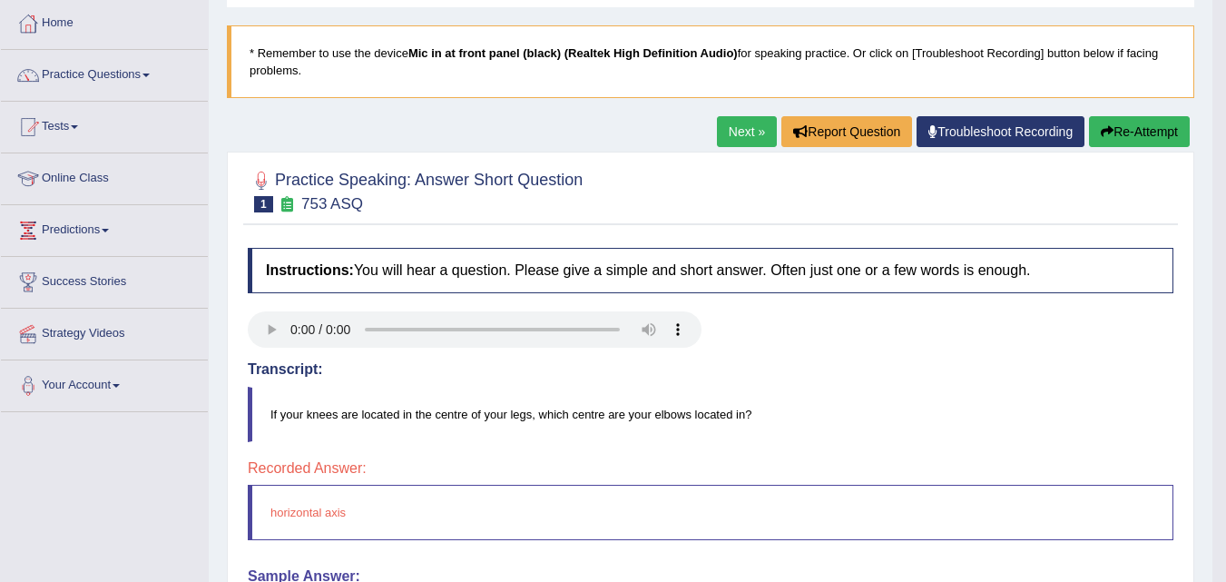
scroll to position [91, 0]
click at [1156, 128] on button "Re-Attempt" at bounding box center [1139, 132] width 101 height 31
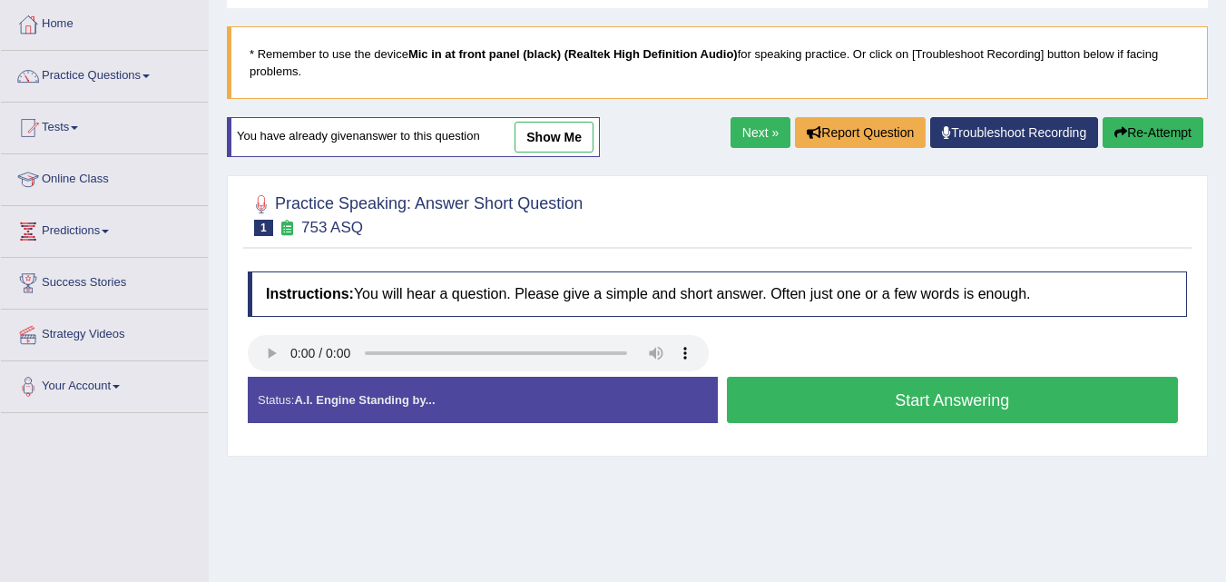
click at [854, 396] on button "Start Answering" at bounding box center [953, 400] width 452 height 46
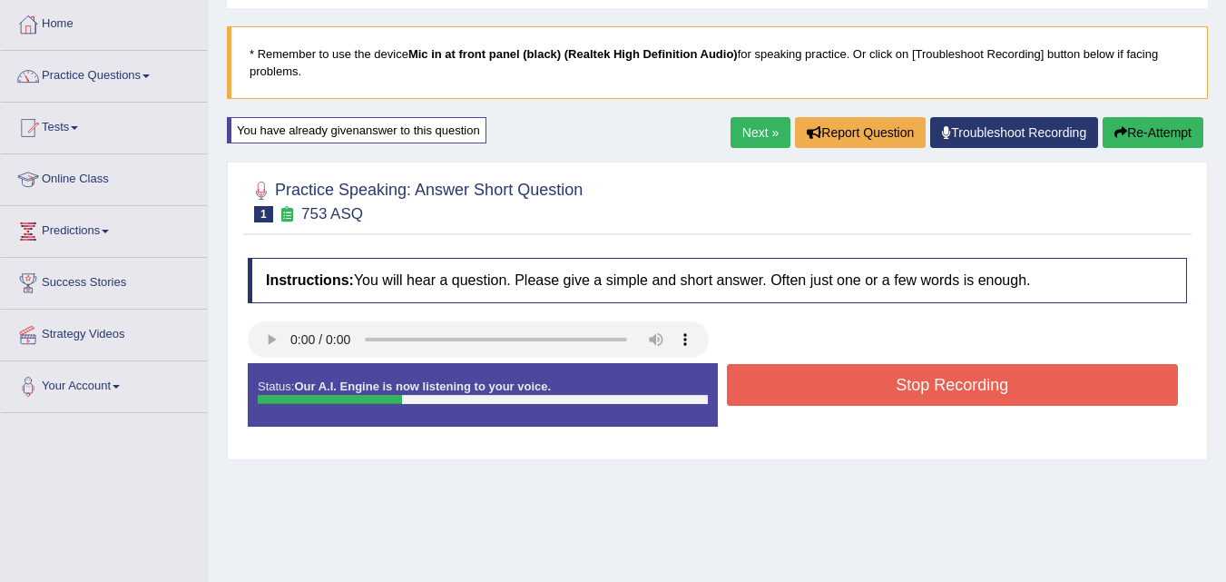
click at [853, 393] on button "Stop Recording" at bounding box center [953, 385] width 452 height 42
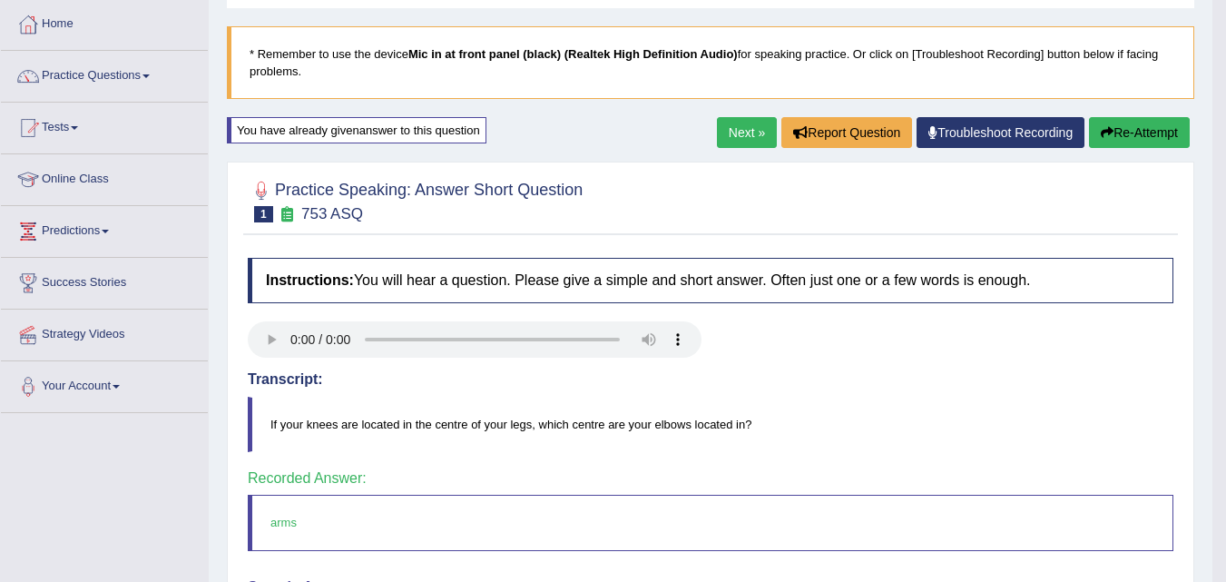
click at [721, 134] on link "Next »" at bounding box center [747, 132] width 60 height 31
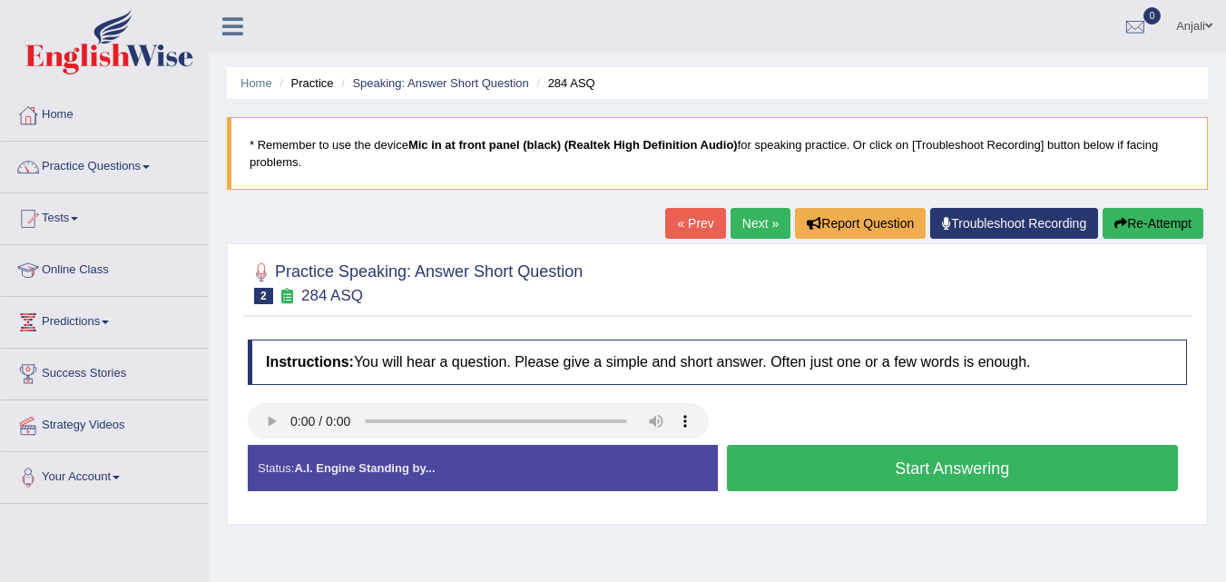
click at [912, 465] on button "Start Answering" at bounding box center [953, 468] width 452 height 46
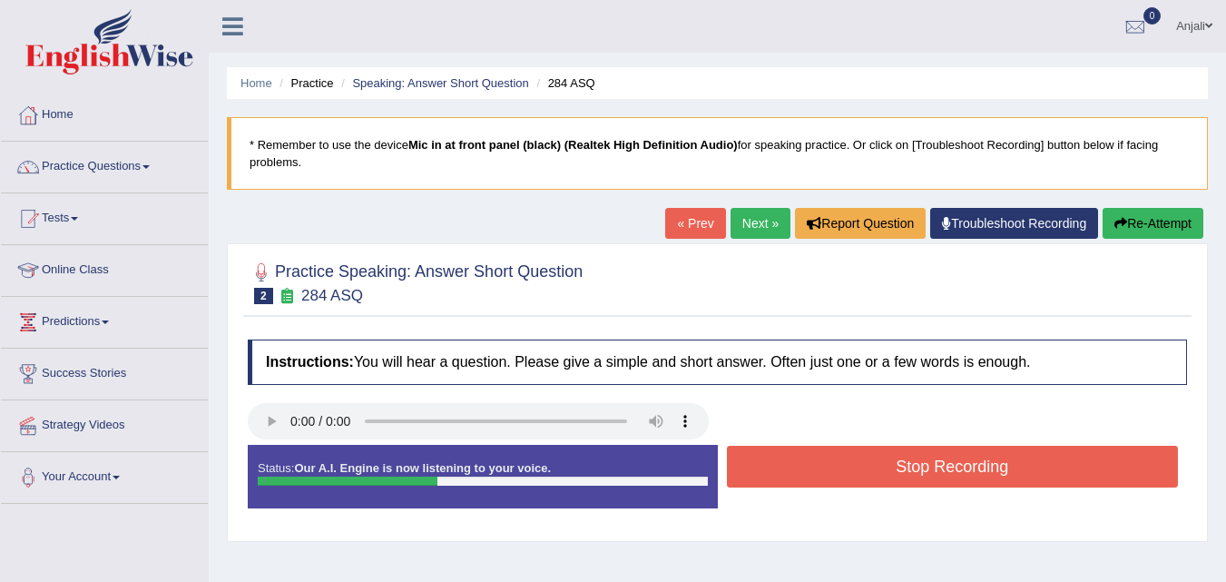
click at [893, 471] on button "Stop Recording" at bounding box center [953, 467] width 452 height 42
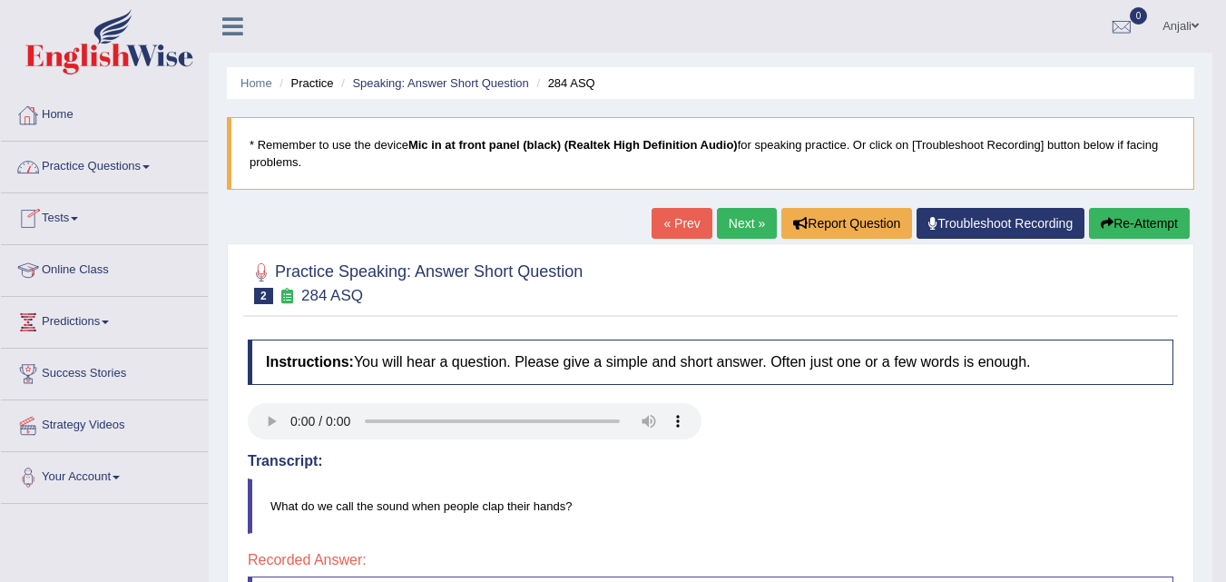
click at [134, 173] on link "Practice Questions" at bounding box center [104, 164] width 207 height 45
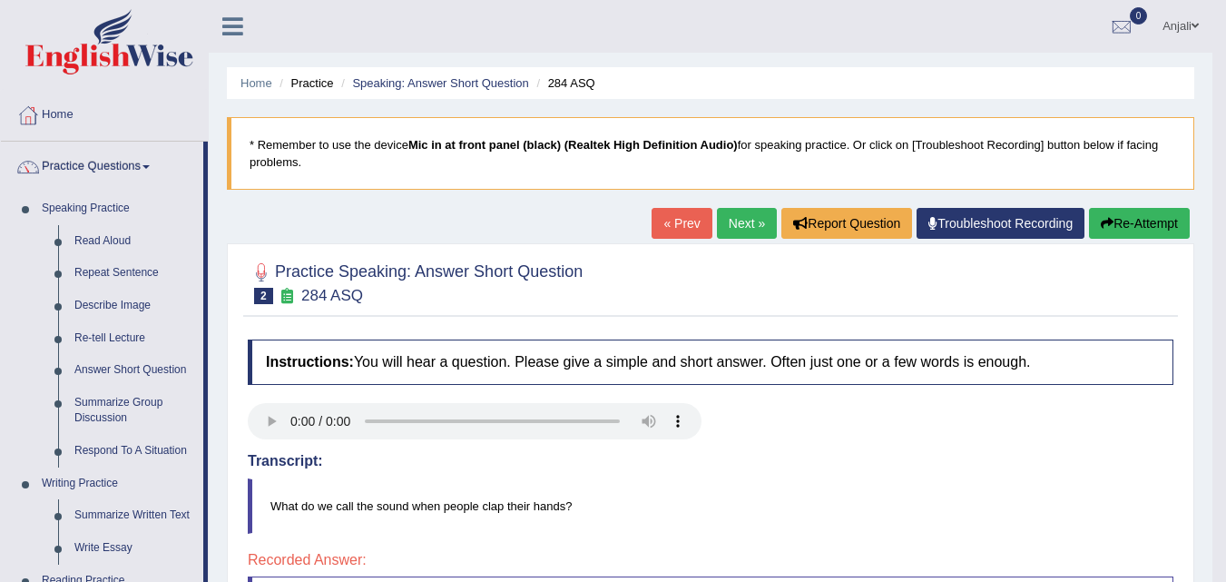
click at [741, 221] on link "Next »" at bounding box center [747, 223] width 60 height 31
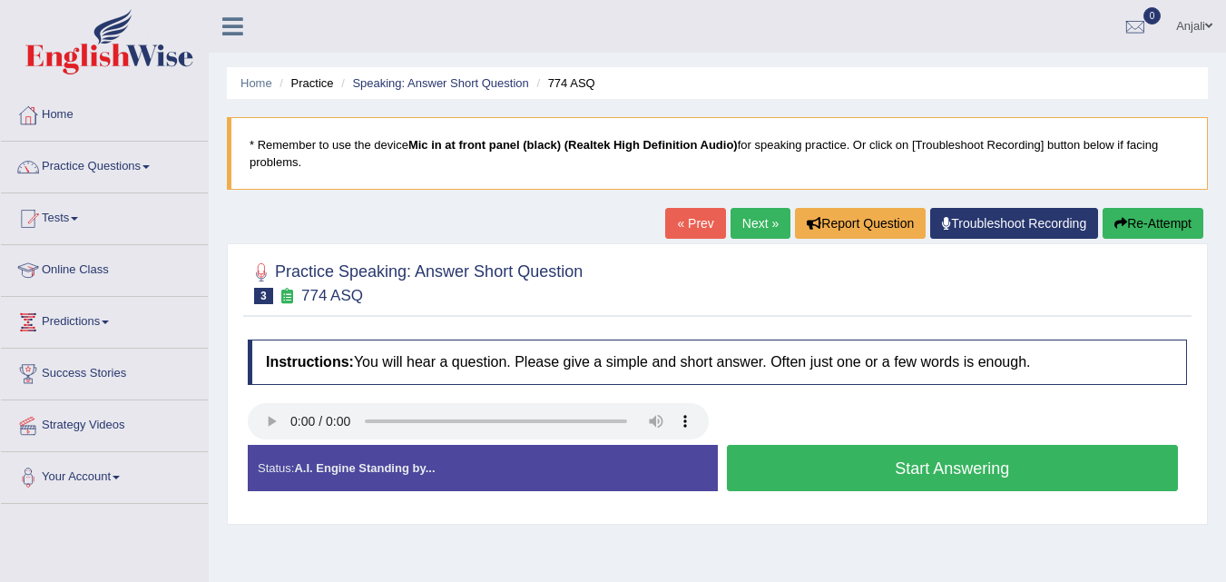
click at [846, 458] on button "Start Answering" at bounding box center [953, 468] width 452 height 46
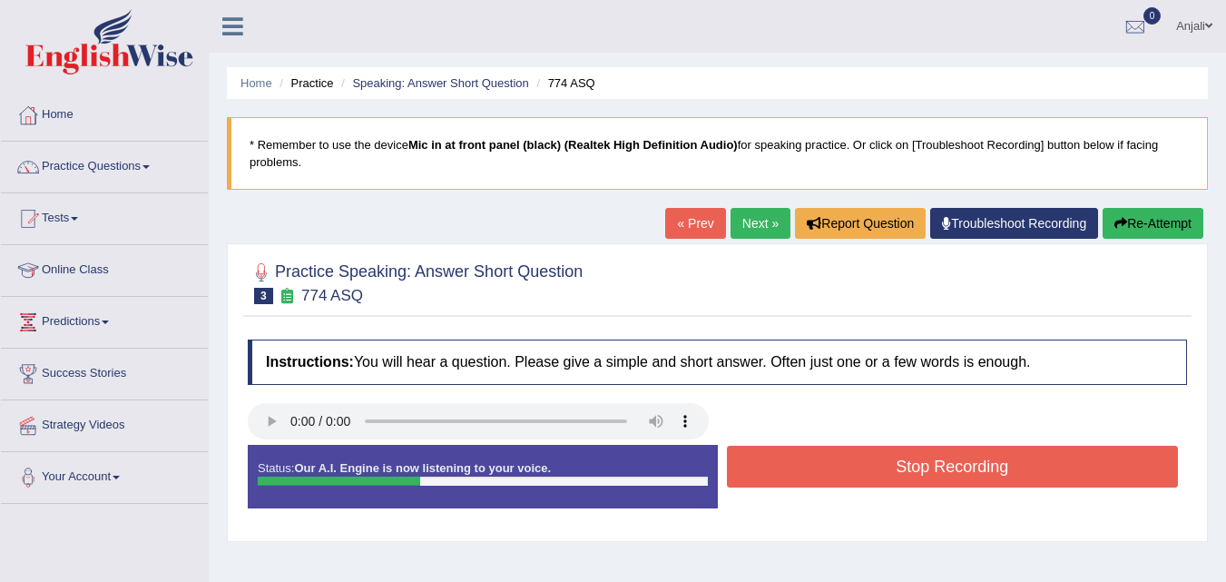
click at [870, 462] on button "Stop Recording" at bounding box center [953, 467] width 452 height 42
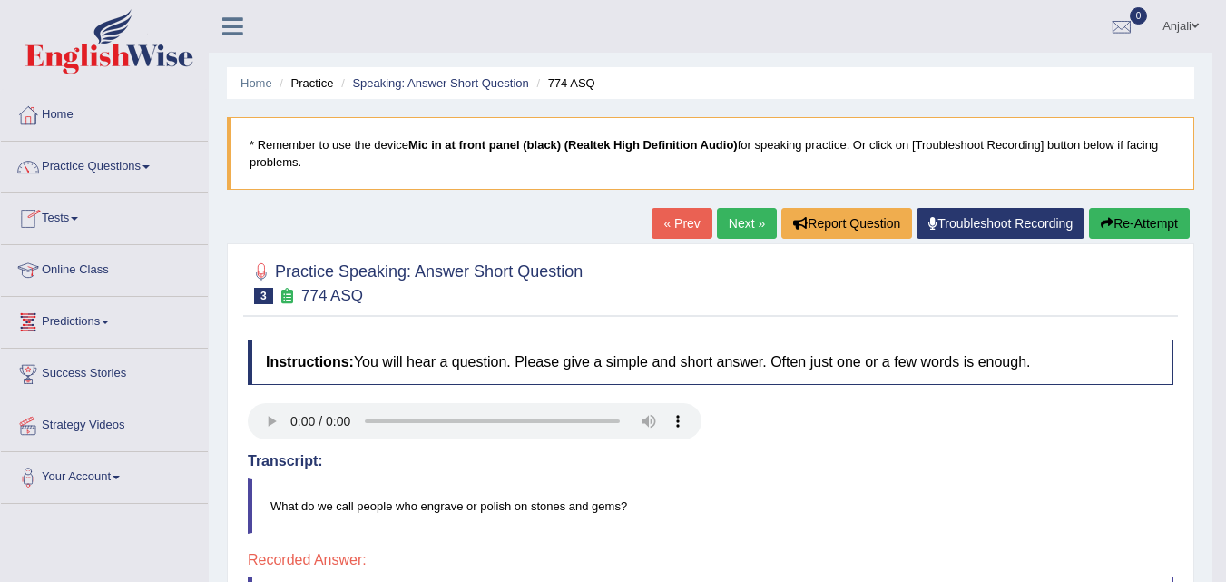
click at [746, 227] on link "Next »" at bounding box center [747, 223] width 60 height 31
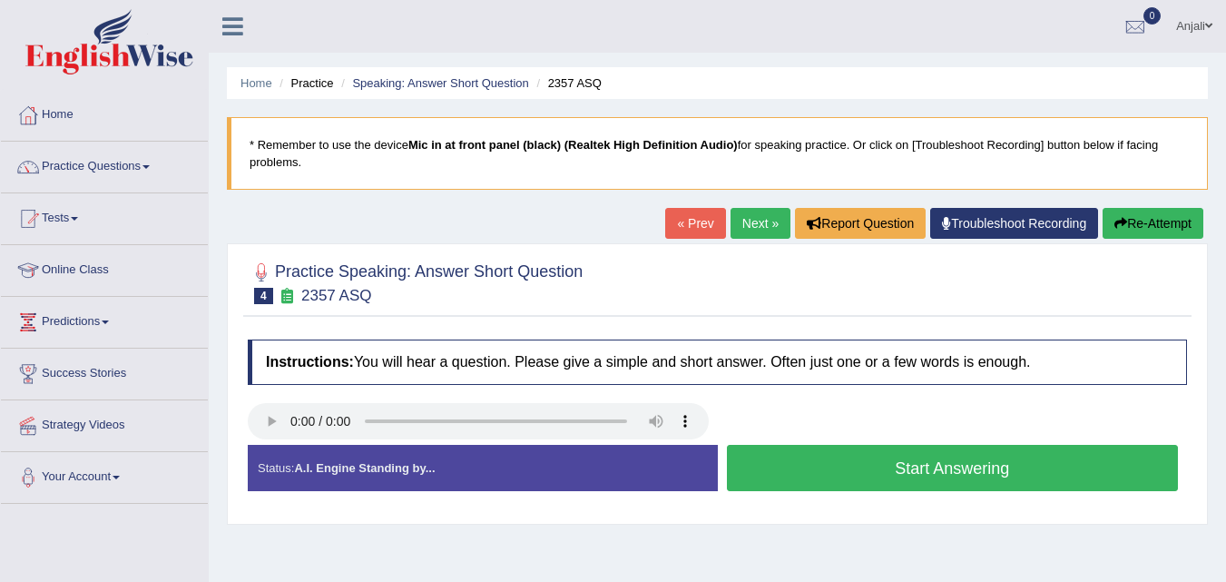
click at [888, 466] on button "Start Answering" at bounding box center [953, 468] width 452 height 46
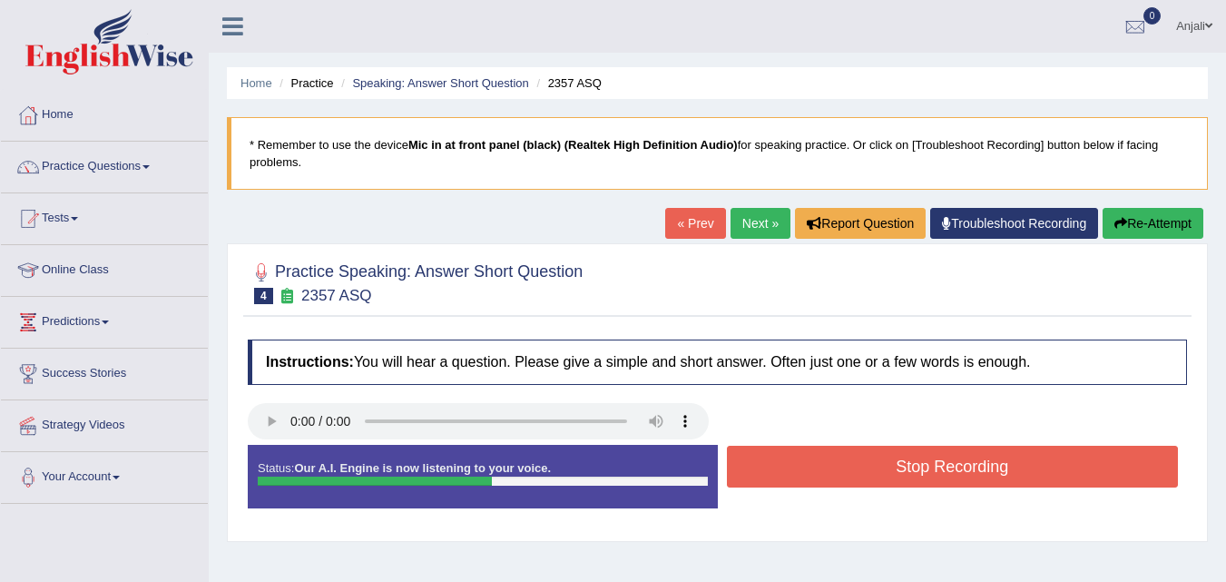
click at [888, 466] on button "Stop Recording" at bounding box center [953, 467] width 452 height 42
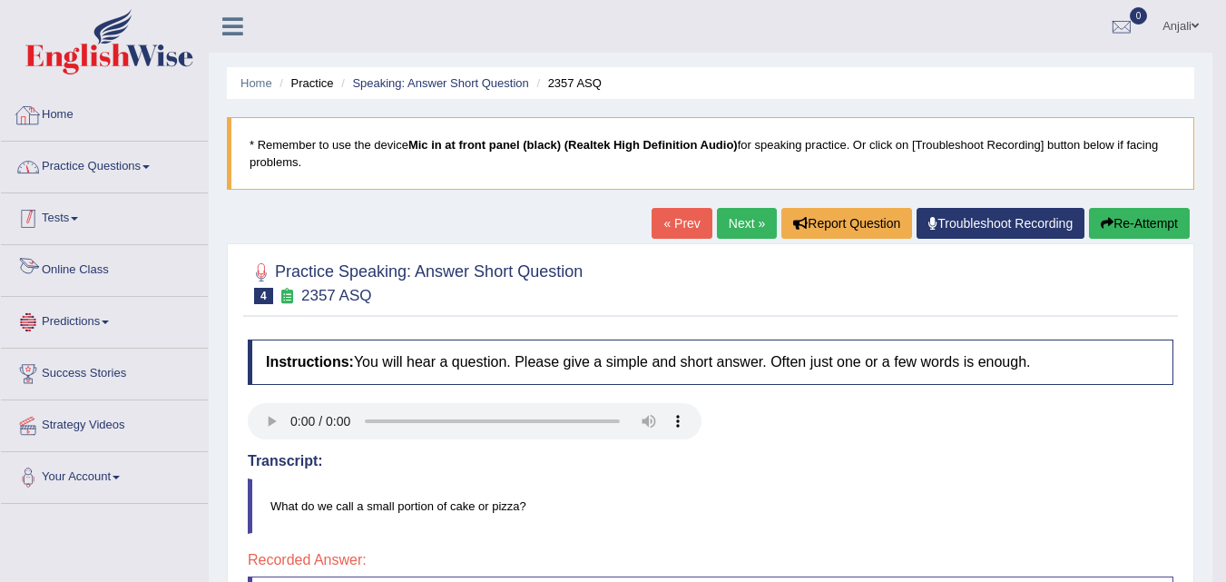
click at [136, 180] on link "Practice Questions" at bounding box center [104, 164] width 207 height 45
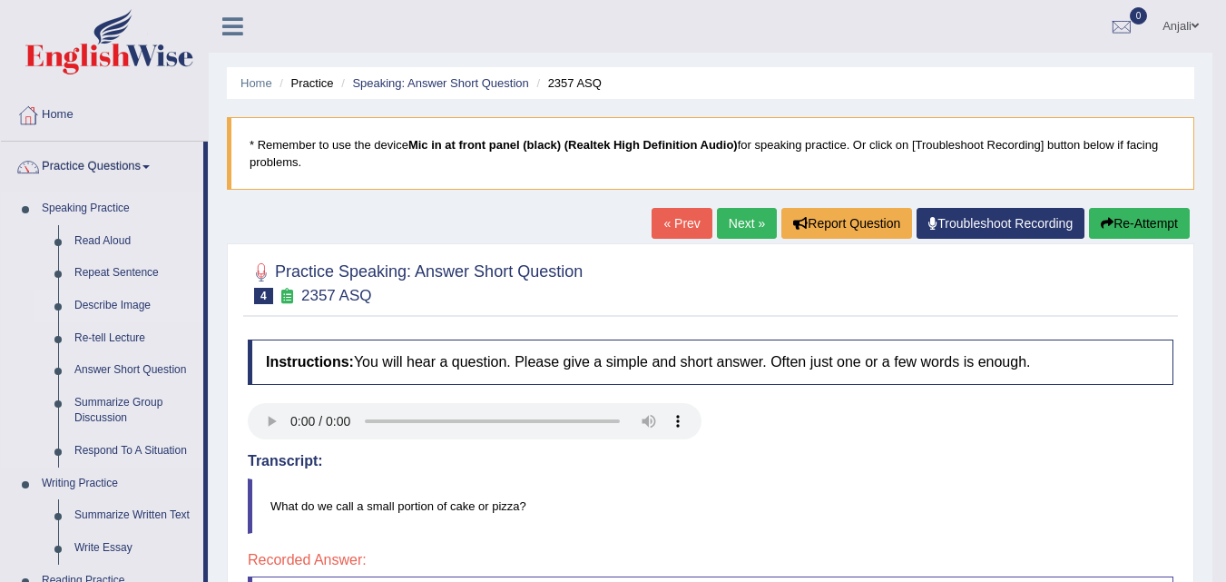
click at [132, 302] on link "Describe Image" at bounding box center [134, 306] width 137 height 33
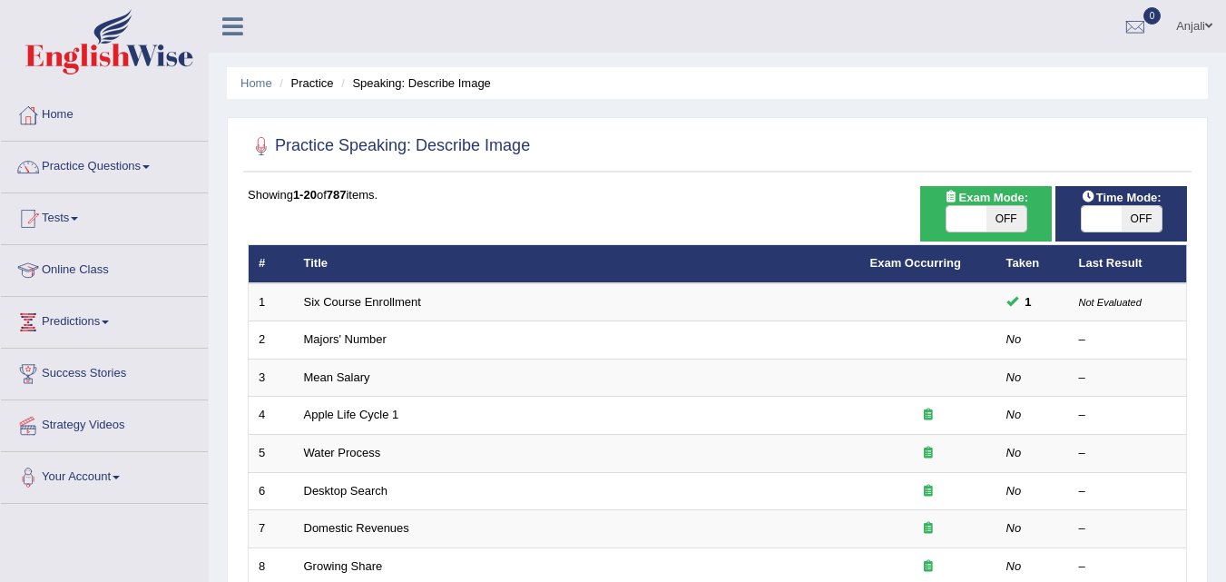
click at [365, 307] on link "Six Course Enrollment" at bounding box center [362, 302] width 117 height 14
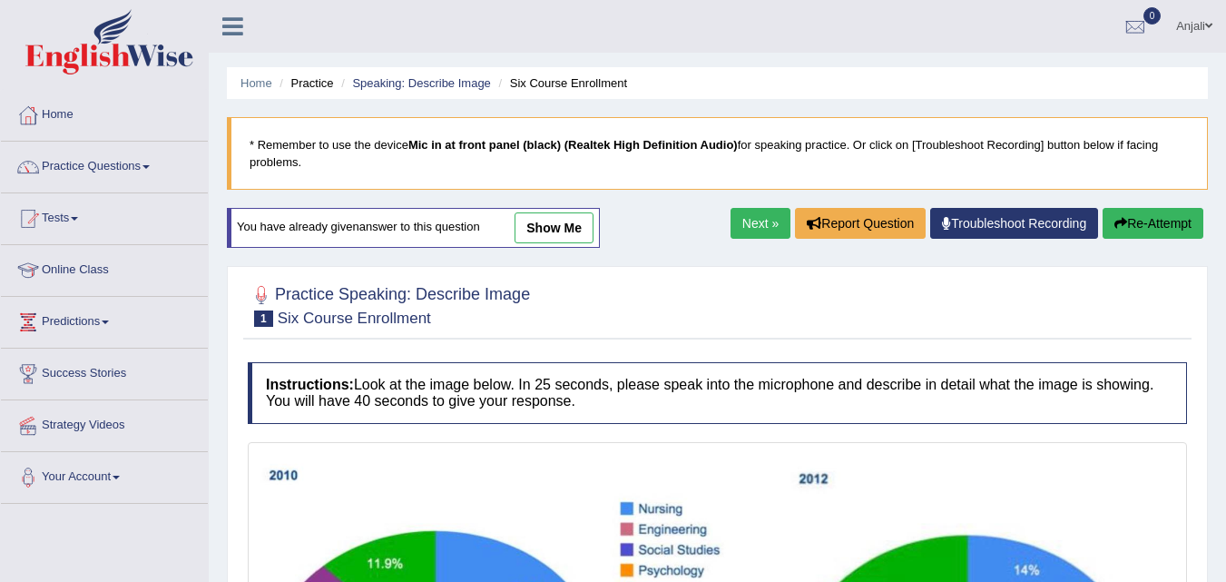
click at [544, 222] on link "show me" at bounding box center [554, 227] width 79 height 31
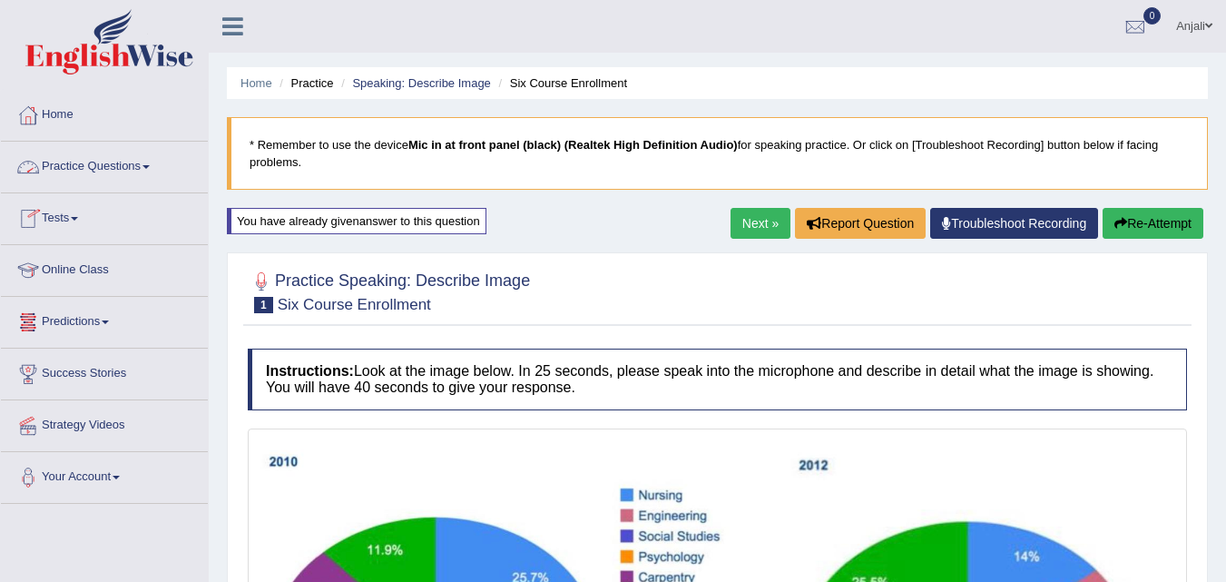
click at [87, 268] on link "Online Class" at bounding box center [104, 267] width 207 height 45
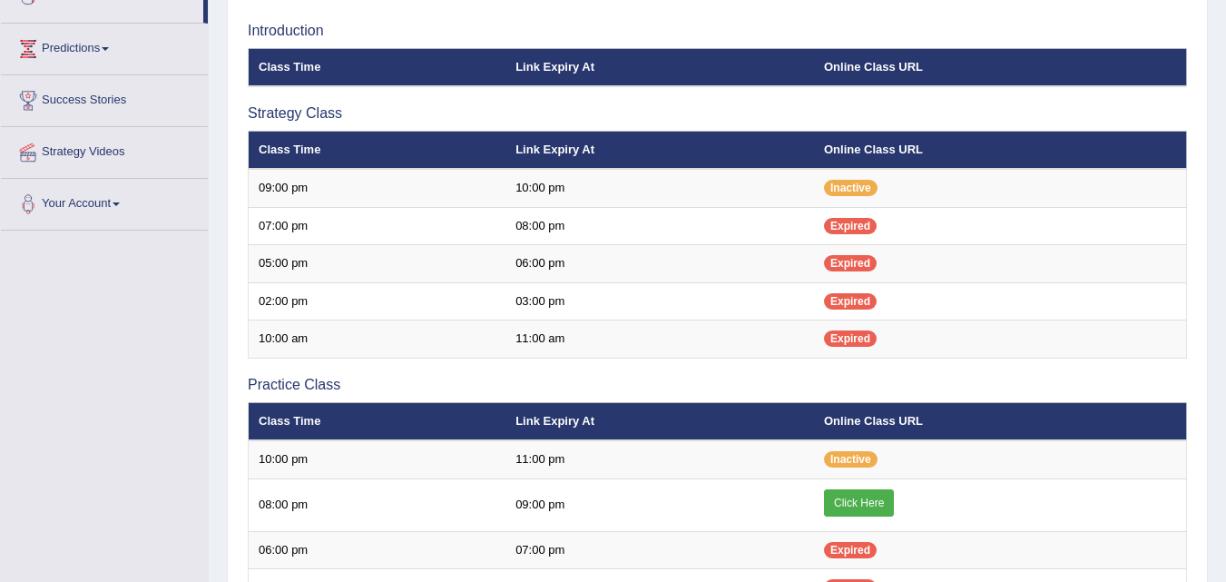
scroll to position [272, 0]
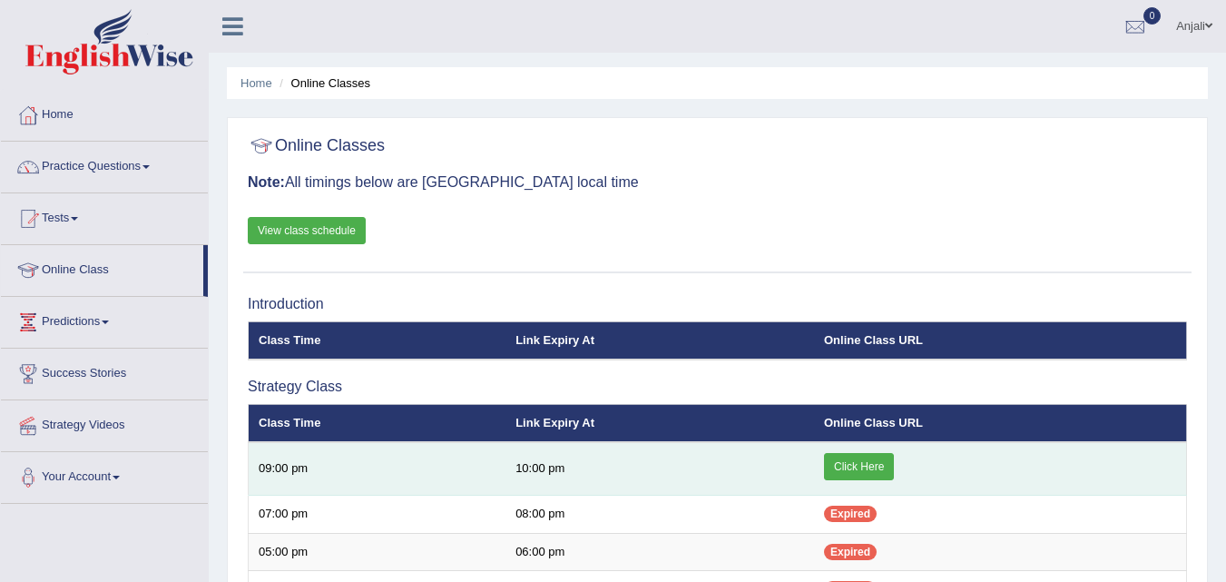
click at [869, 475] on link "Click Here" at bounding box center [859, 466] width 70 height 27
click at [882, 455] on link "Click Here" at bounding box center [859, 466] width 70 height 27
